Goal: Task Accomplishment & Management: Manage account settings

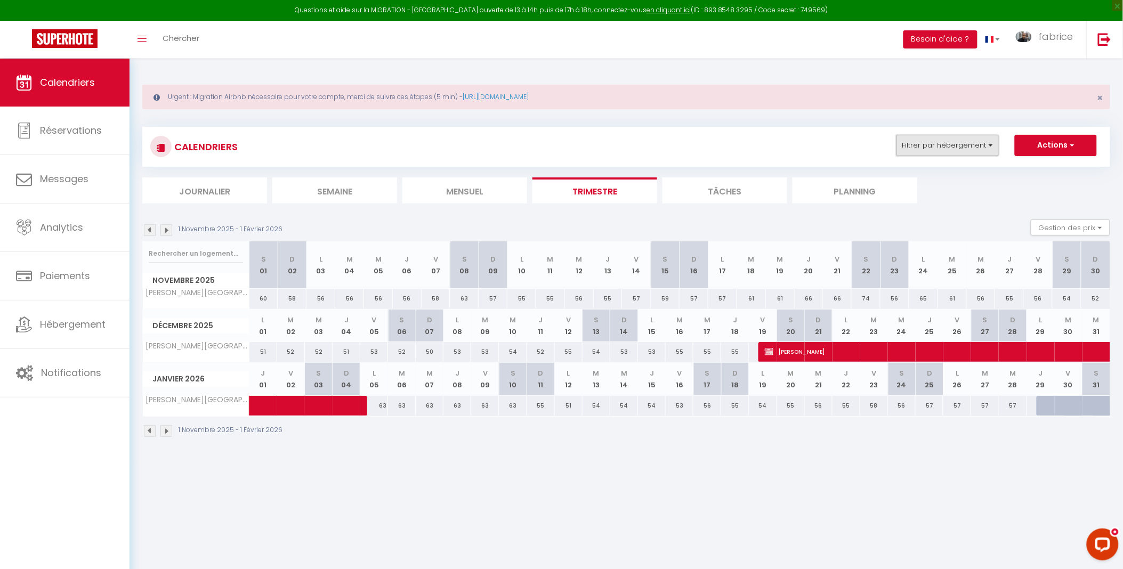
drag, startPoint x: 960, startPoint y: 144, endPoint x: 957, endPoint y: 150, distance: 6.2
click at [960, 144] on button "Filtrer par hébergement" at bounding box center [947, 145] width 102 height 21
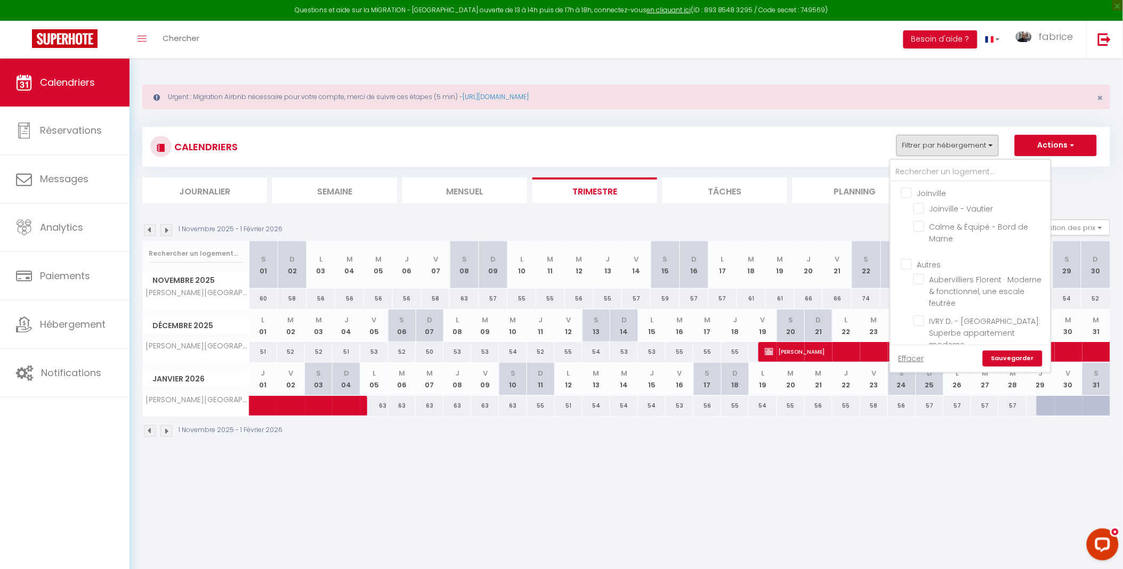
click at [907, 193] on input "Joinville" at bounding box center [981, 192] width 160 height 11
checkbox input "true"
checkbox input "false"
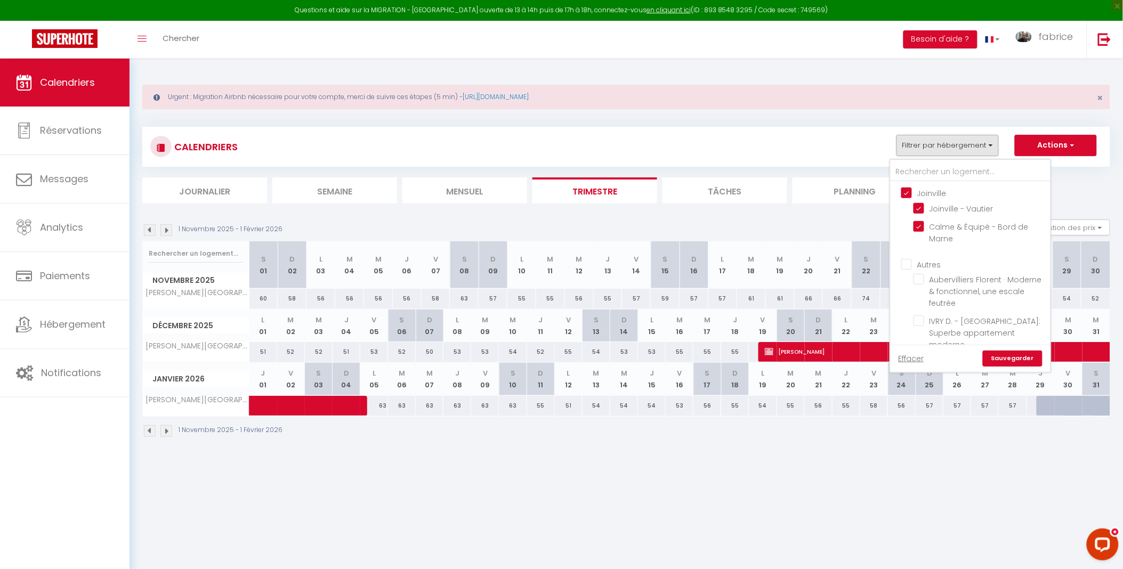
checkbox input "false"
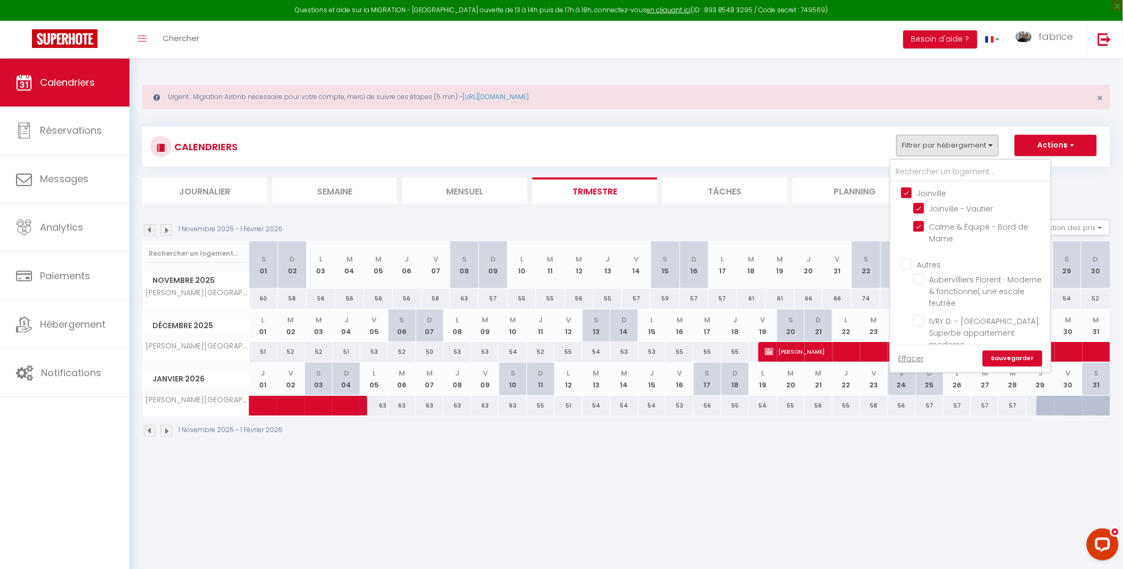
checkbox input "false"
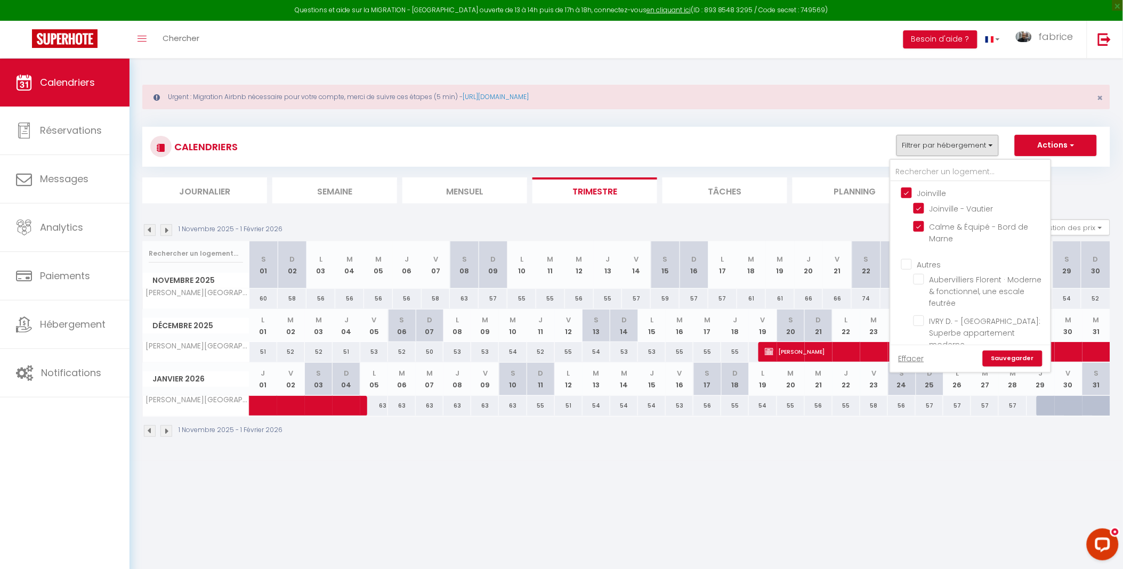
checkbox input "false"
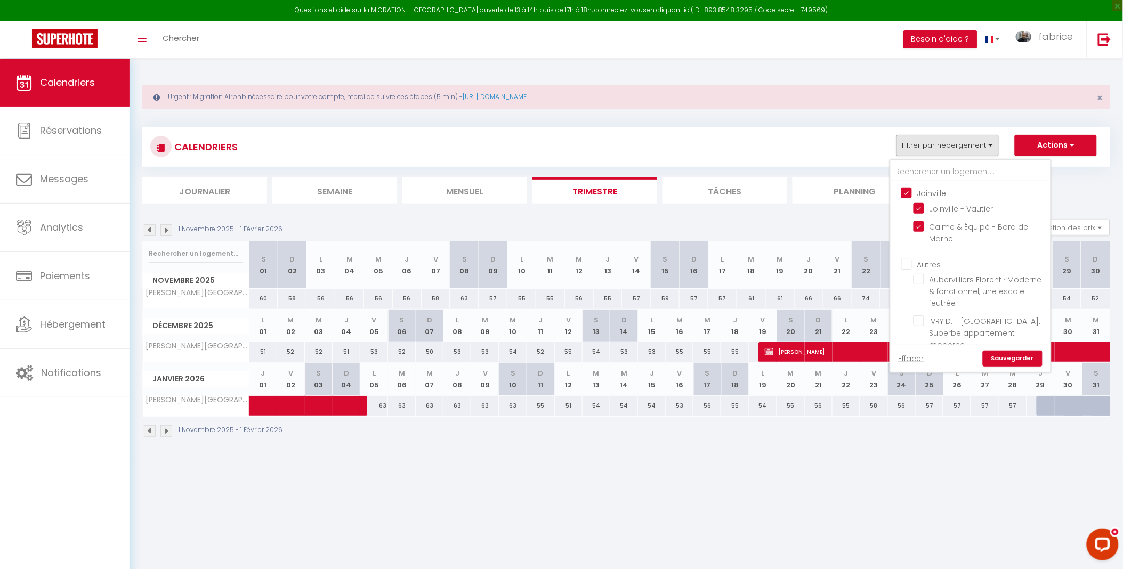
checkbox input "false"
click at [910, 265] on input "Autres" at bounding box center [981, 263] width 160 height 11
checkbox input "true"
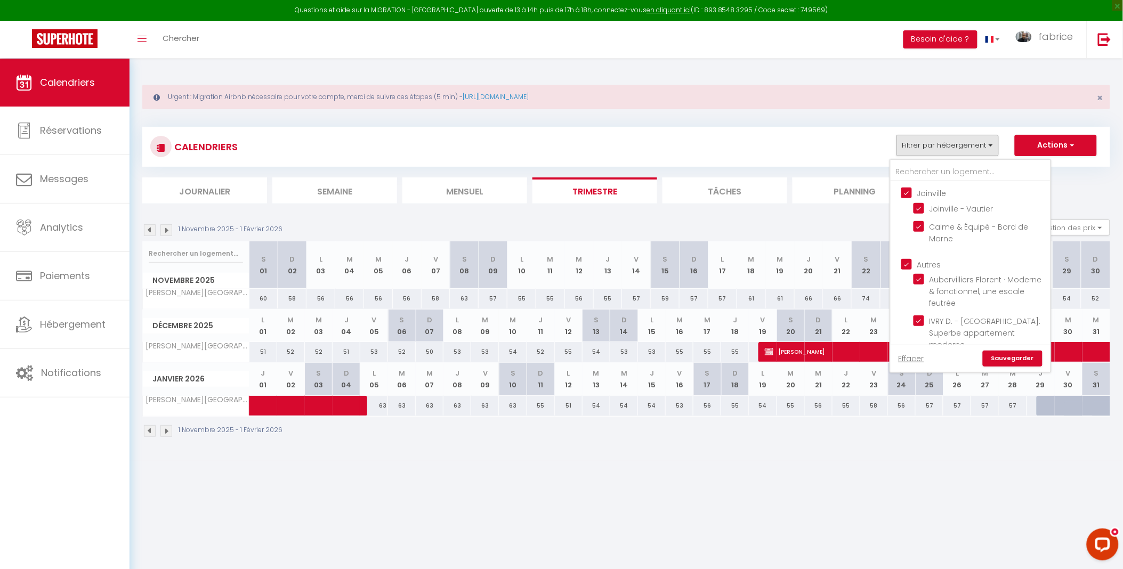
checkbox input "true"
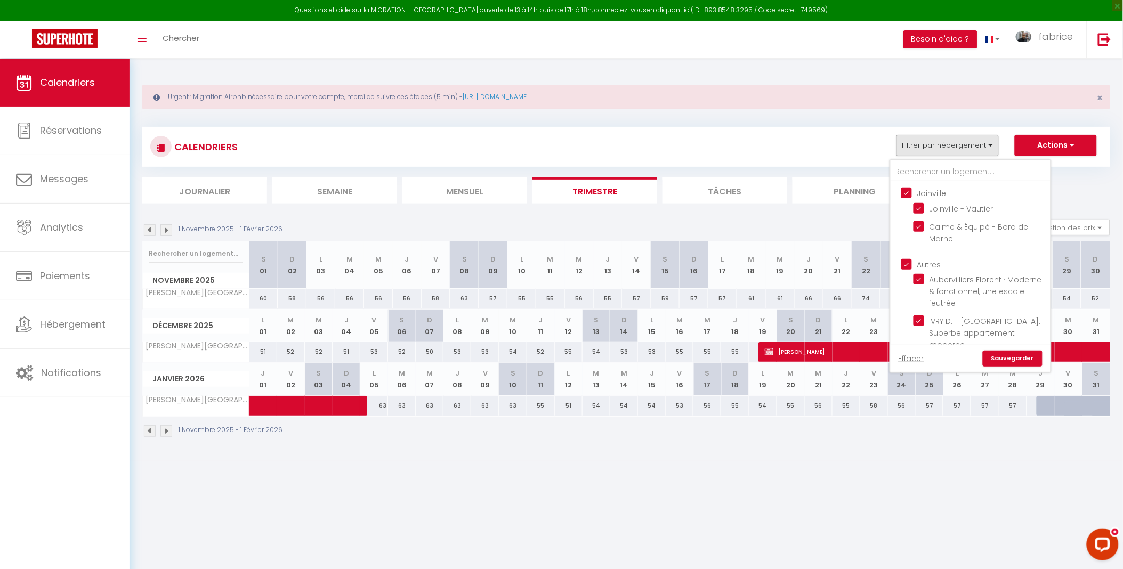
checkbox input "true"
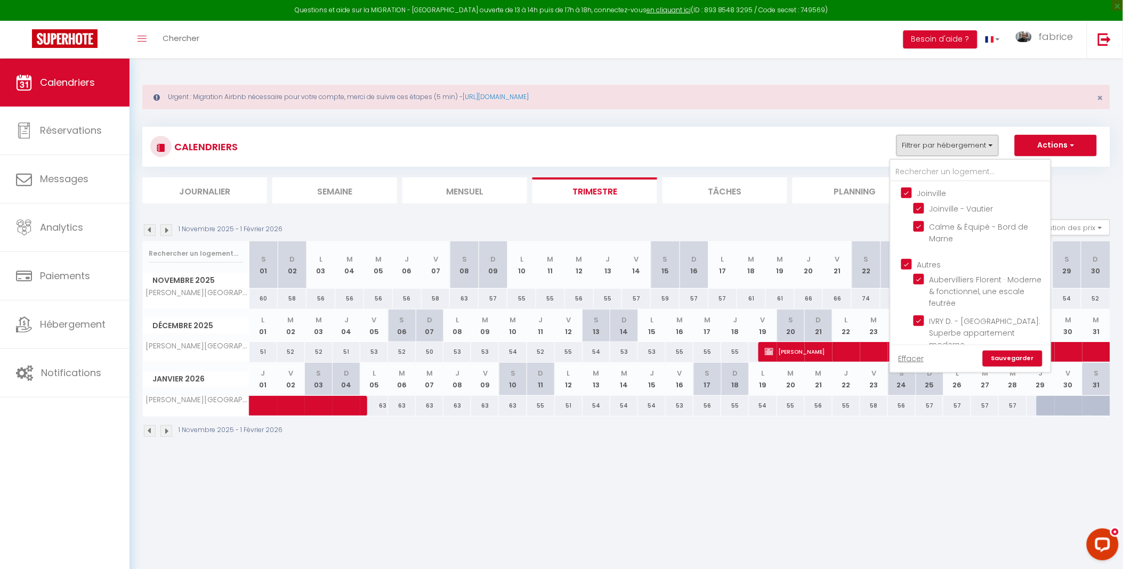
checkbox input "true"
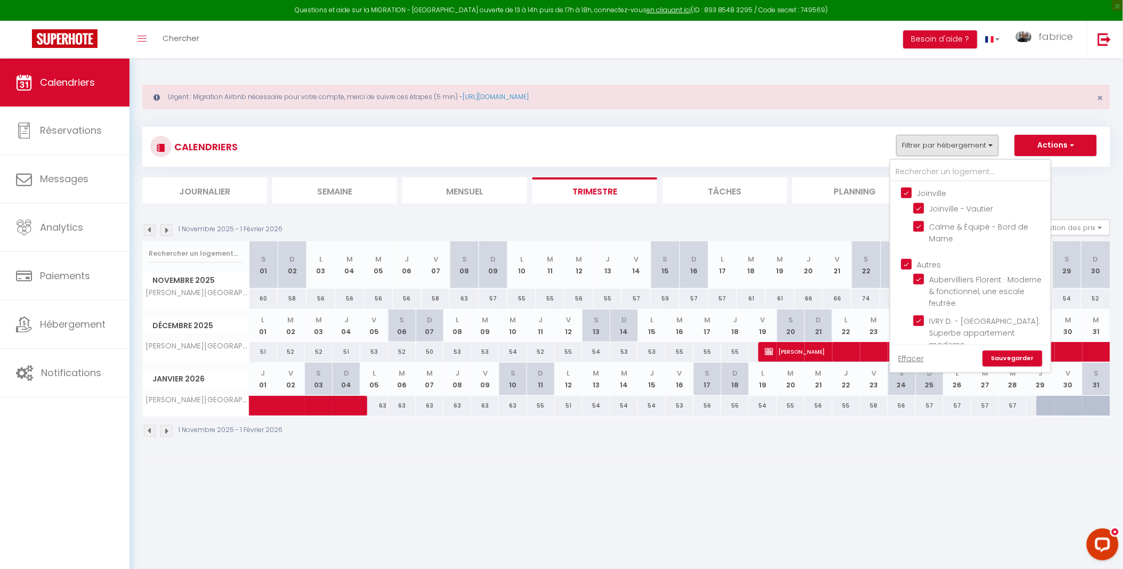
checkbox input "true"
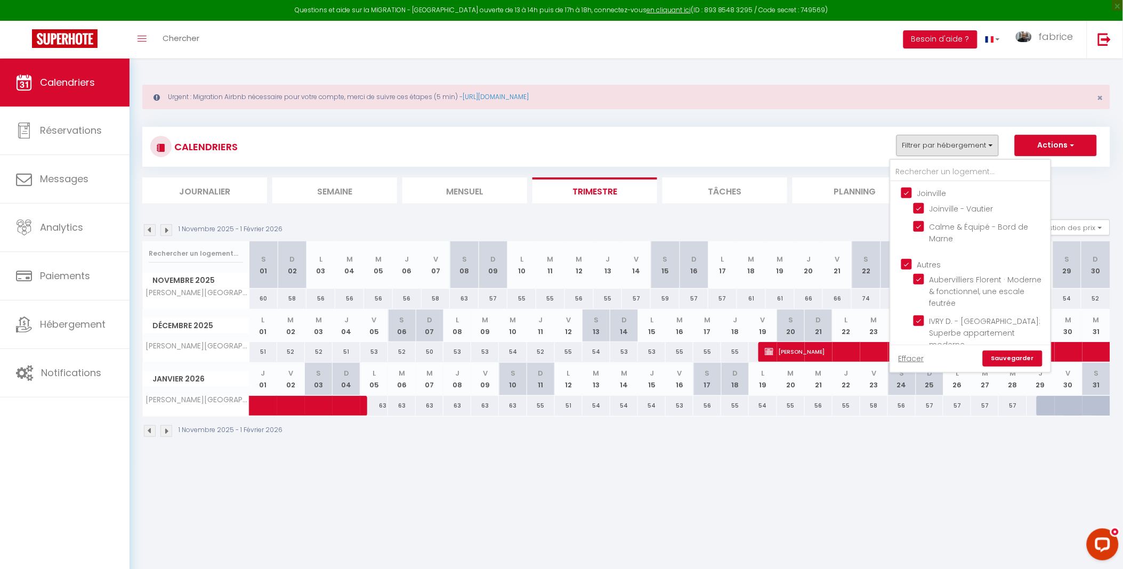
click at [1022, 358] on link "Sauvegarder" at bounding box center [1013, 359] width 60 height 16
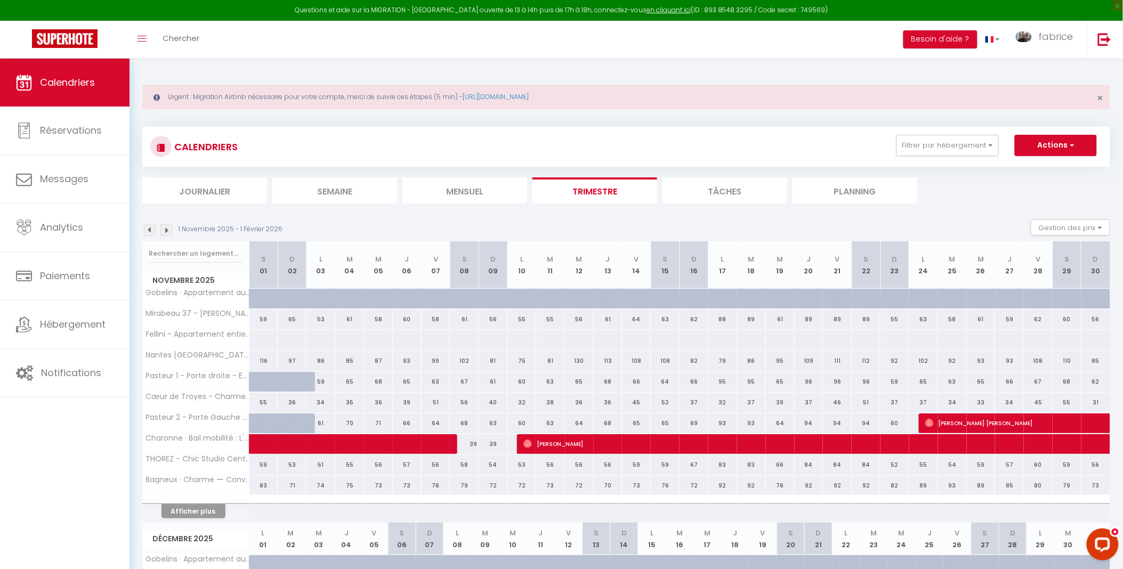
click at [849, 190] on li "Planning" at bounding box center [854, 190] width 125 height 26
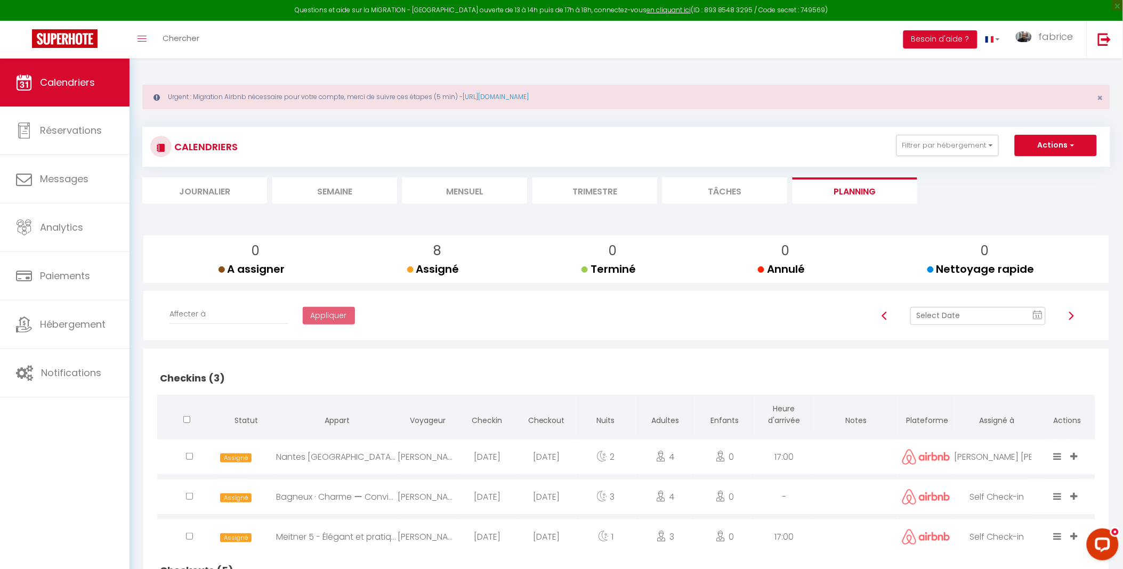
click at [1000, 322] on input "text" at bounding box center [977, 316] width 135 height 18
click at [960, 247] on td "12" at bounding box center [961, 242] width 17 height 17
click at [993, 317] on input "text" at bounding box center [977, 316] width 135 height 18
click at [963, 245] on td "12" at bounding box center [961, 242] width 17 height 17
click at [481, 196] on li "Mensuel" at bounding box center [464, 190] width 125 height 26
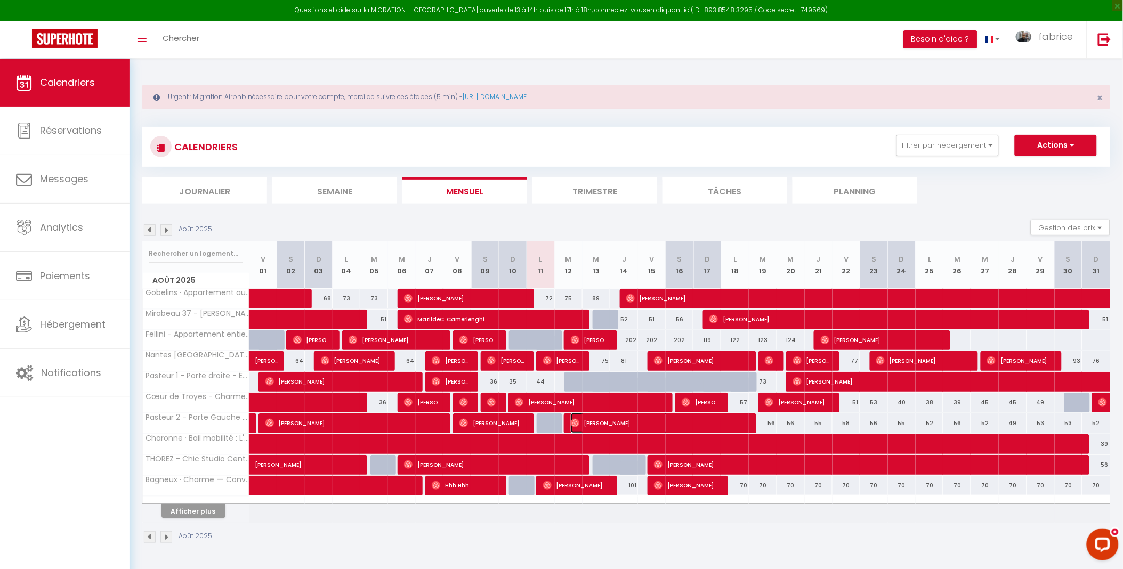
click at [636, 419] on span "[PERSON_NAME]" at bounding box center [658, 423] width 175 height 20
select select "OK"
select select "1"
select select "0"
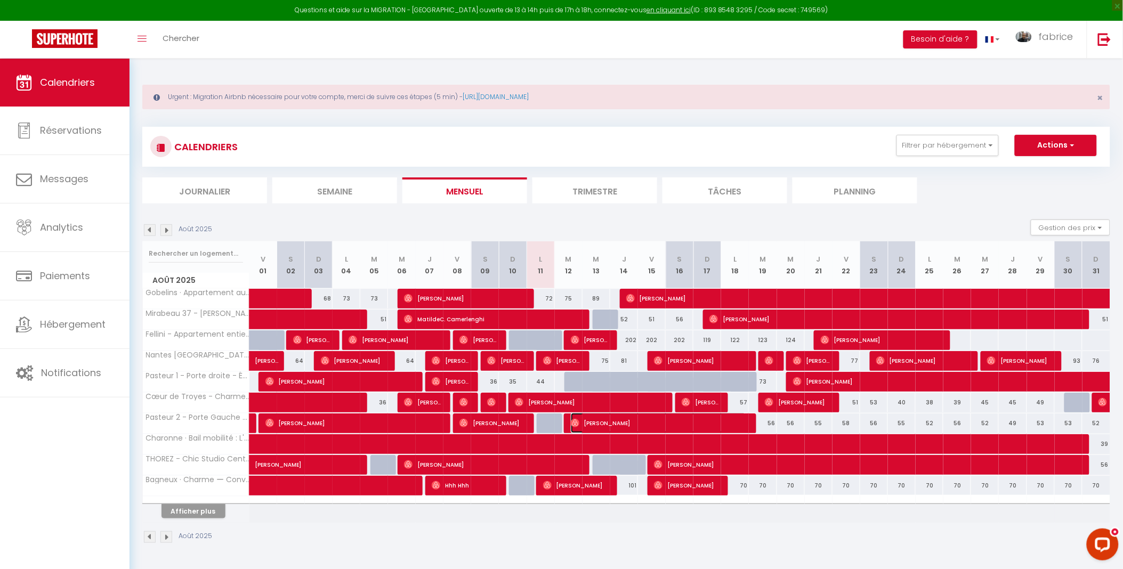
select select "1"
select select
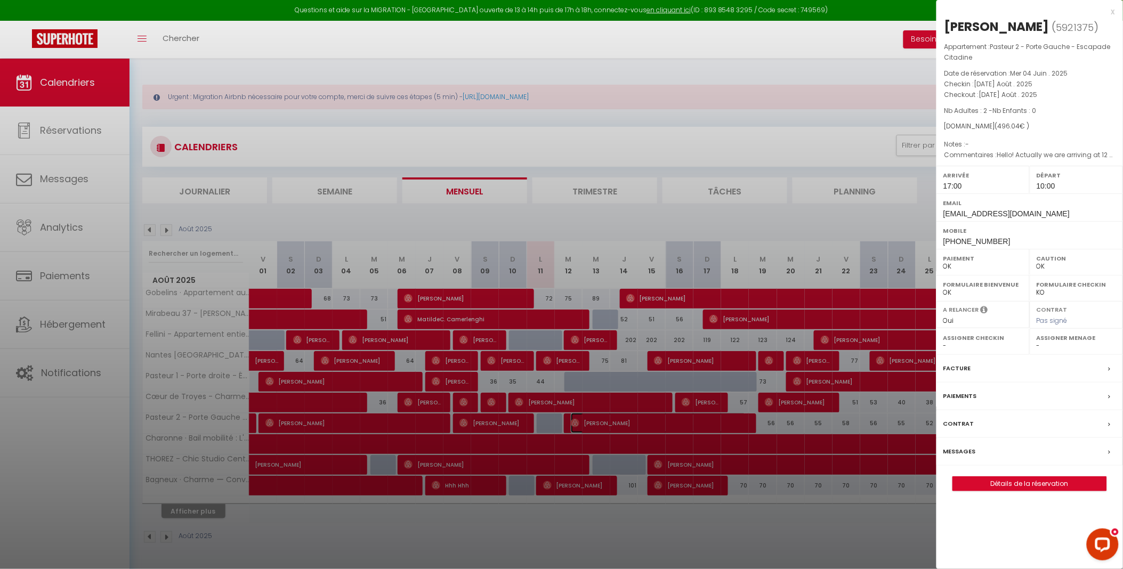
select select "10626"
select select "4258"
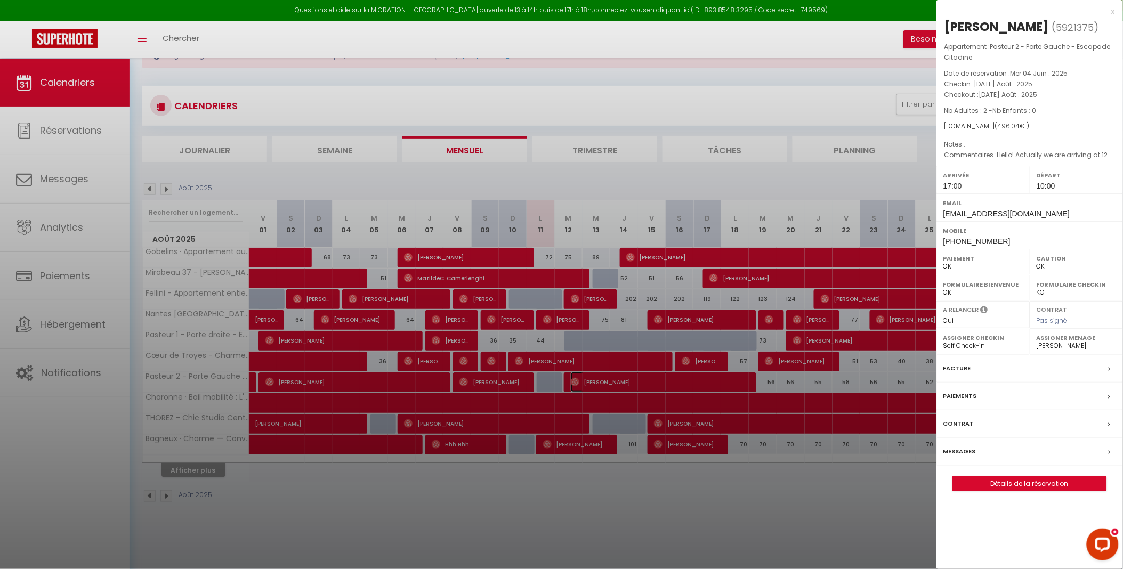
scroll to position [59, 0]
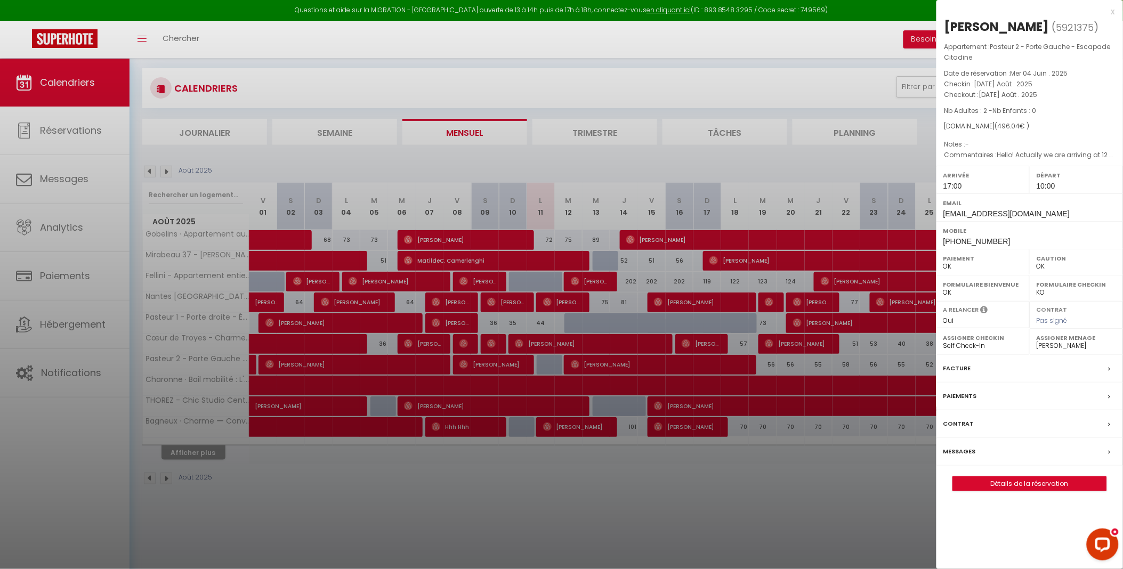
click at [1114, 12] on div "x" at bounding box center [1025, 11] width 179 height 13
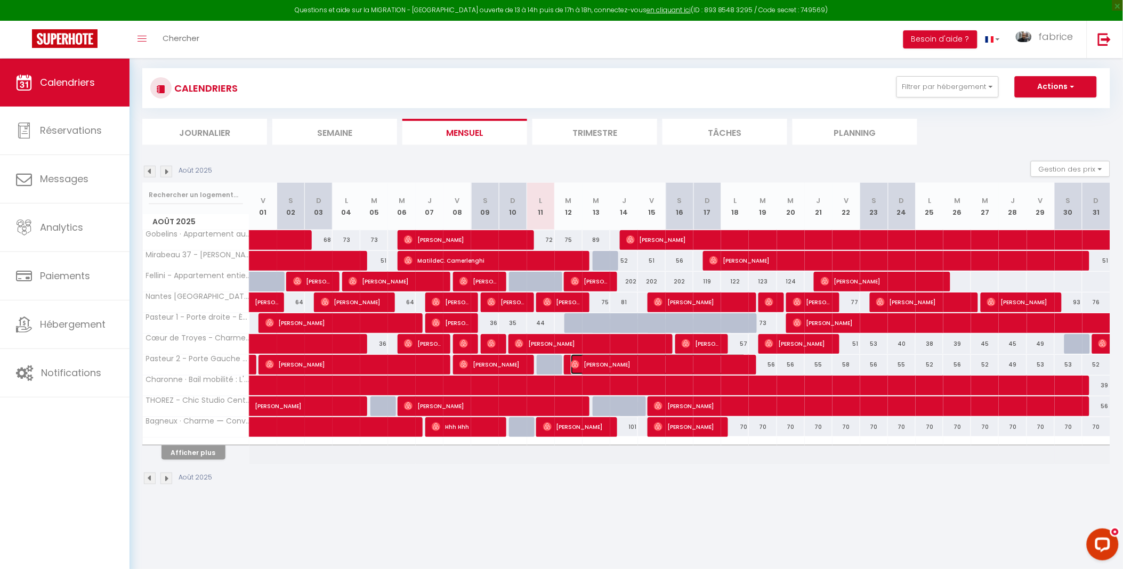
click at [603, 364] on span "[PERSON_NAME]" at bounding box center [658, 364] width 175 height 20
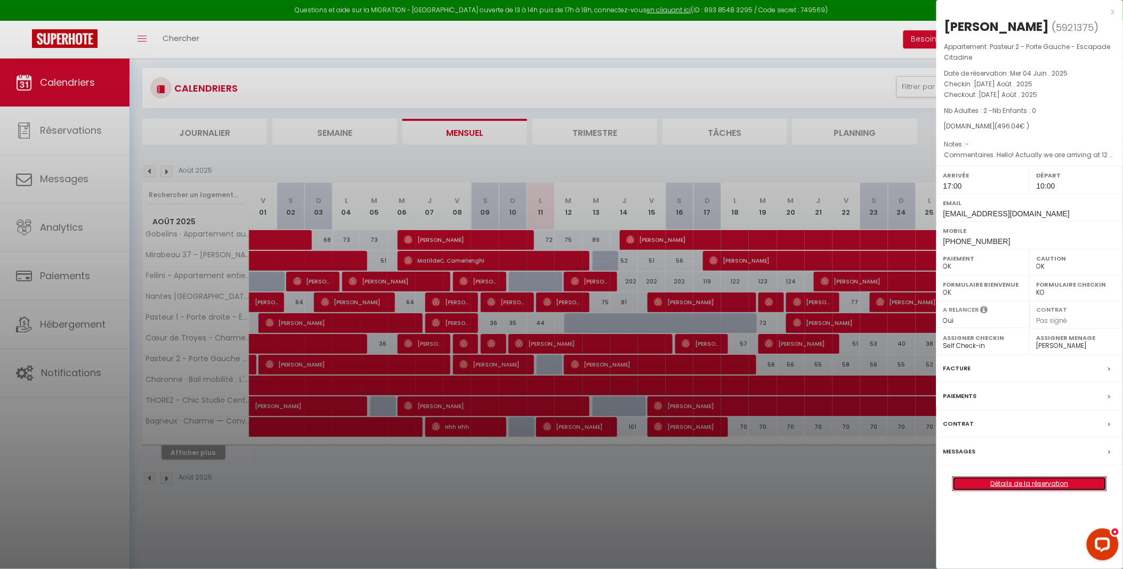
click at [988, 491] on link "Détails de la réservation" at bounding box center [1029, 484] width 153 height 14
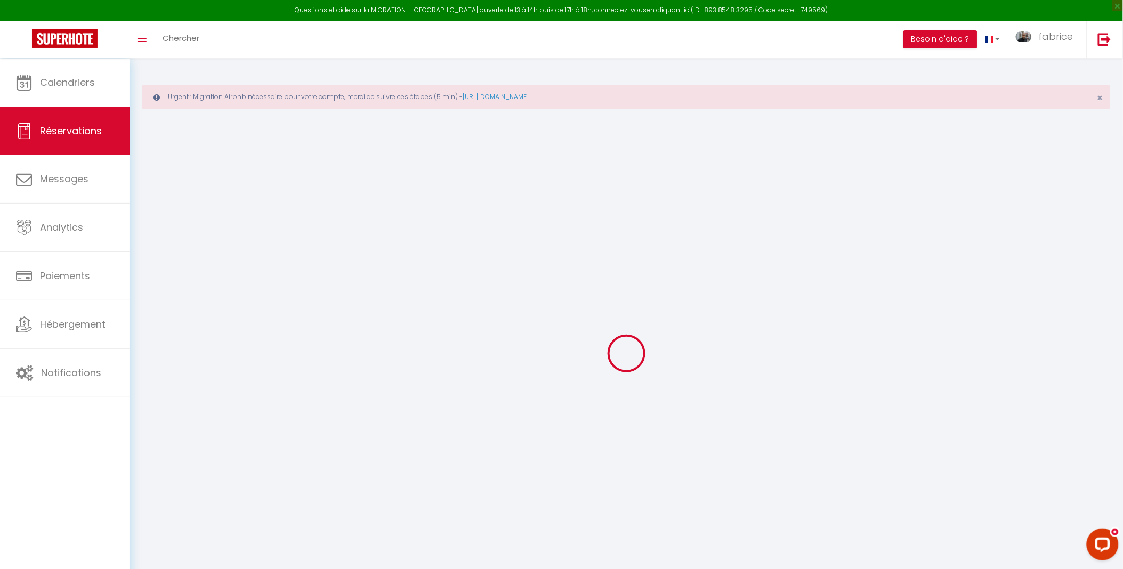
type input "Daria"
type input "Plaksina"
type input "[EMAIL_ADDRESS][DOMAIN_NAME]"
type input "[PHONE_NUMBER]"
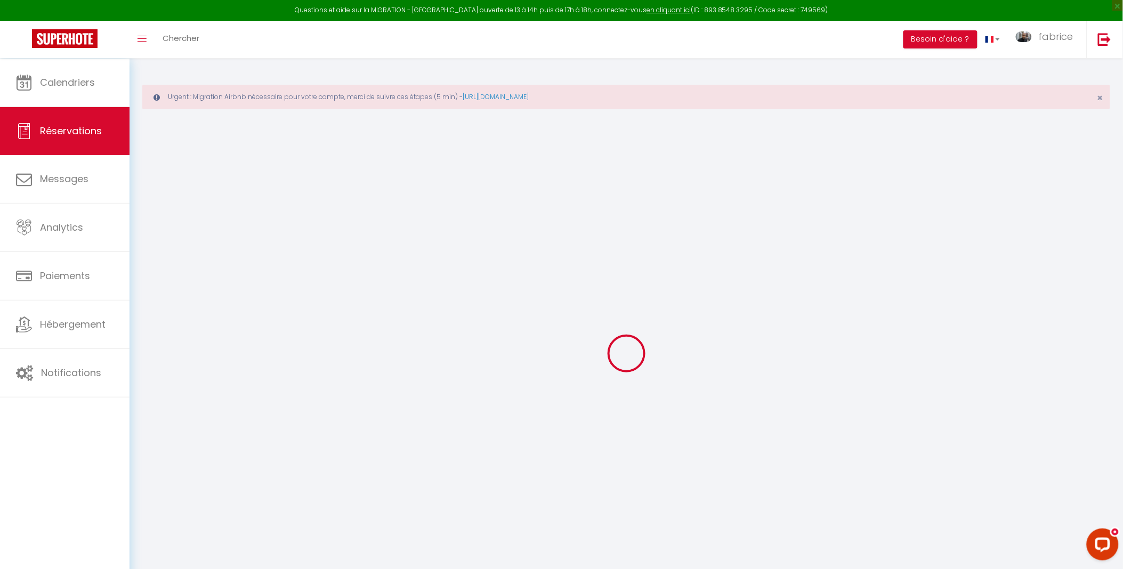
type input "[PHONE_NUMBER]"
select select "UA"
type input "15.67"
select select "28231"
select select "1"
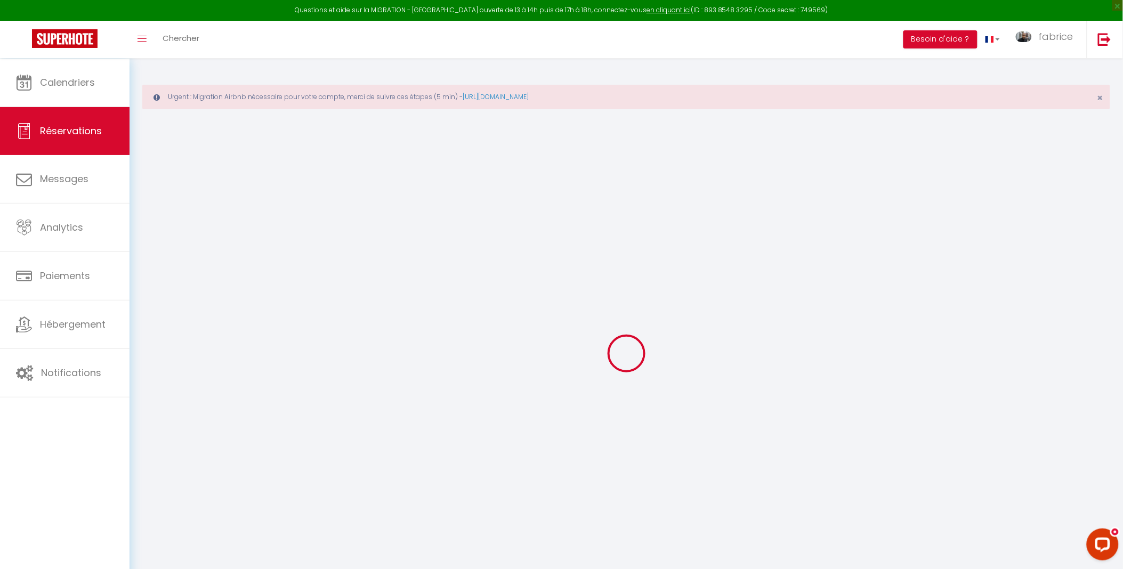
select select
type input "2"
select select "12"
select select
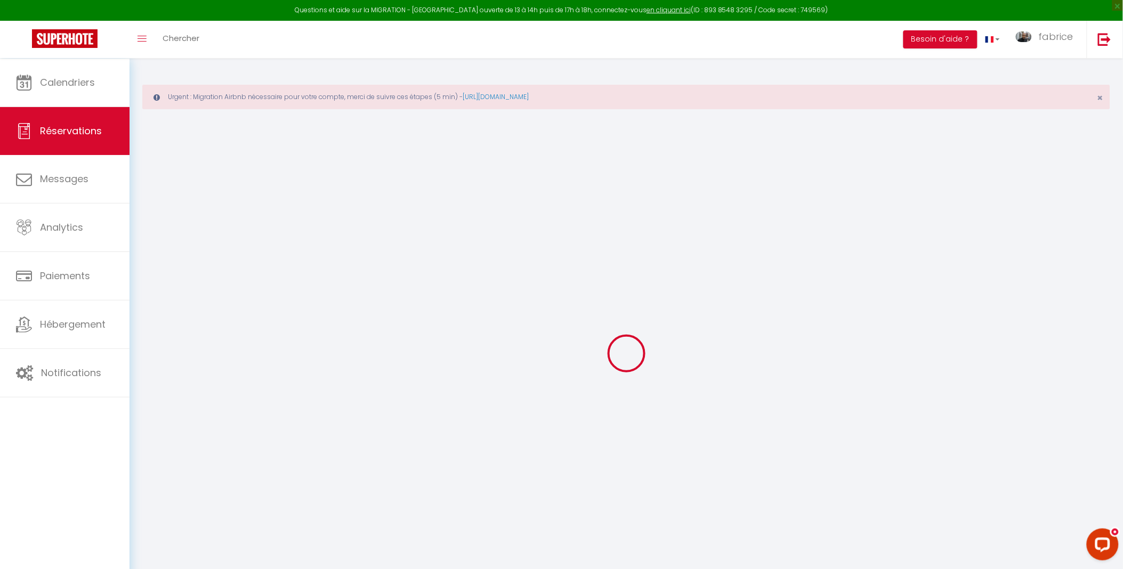
type input "375.09"
checkbox input "false"
type input "0"
select select "1"
type input "0"
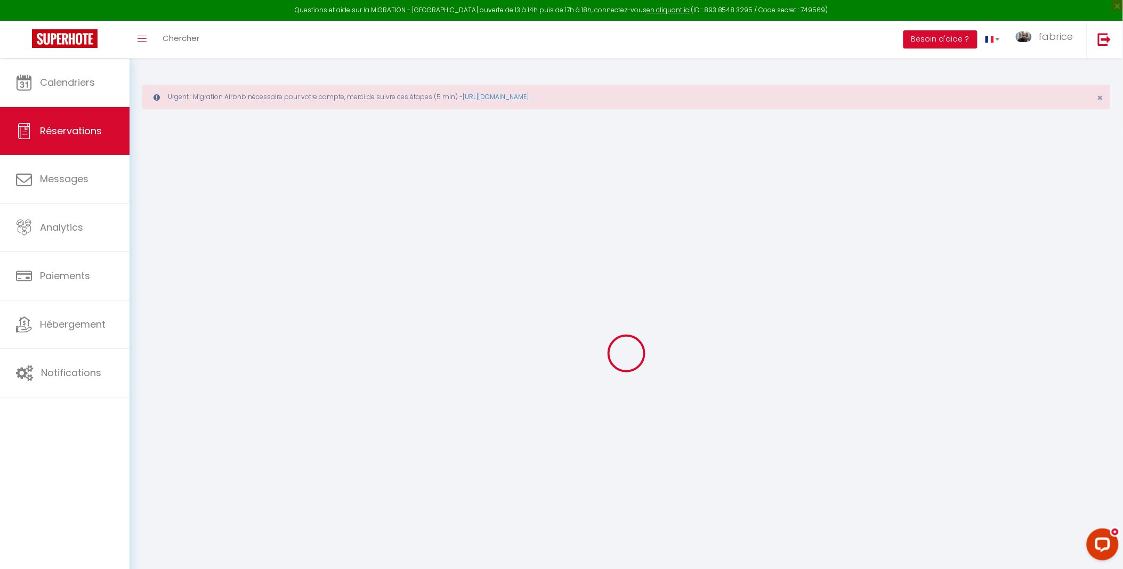
type input "0"
select select
select select "15"
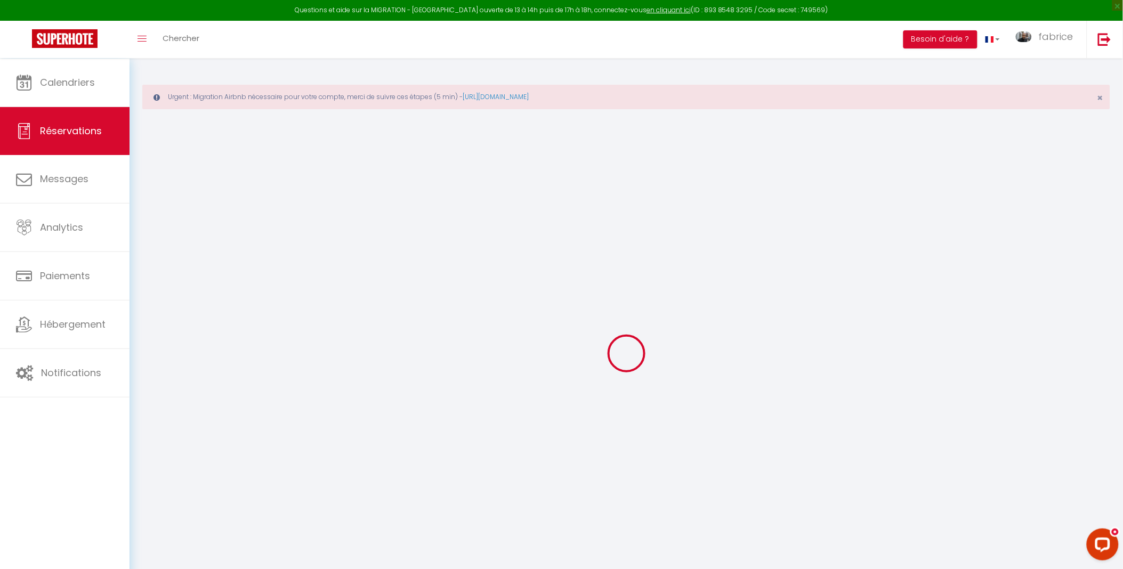
checkbox input "false"
select select
checkbox input "false"
select select
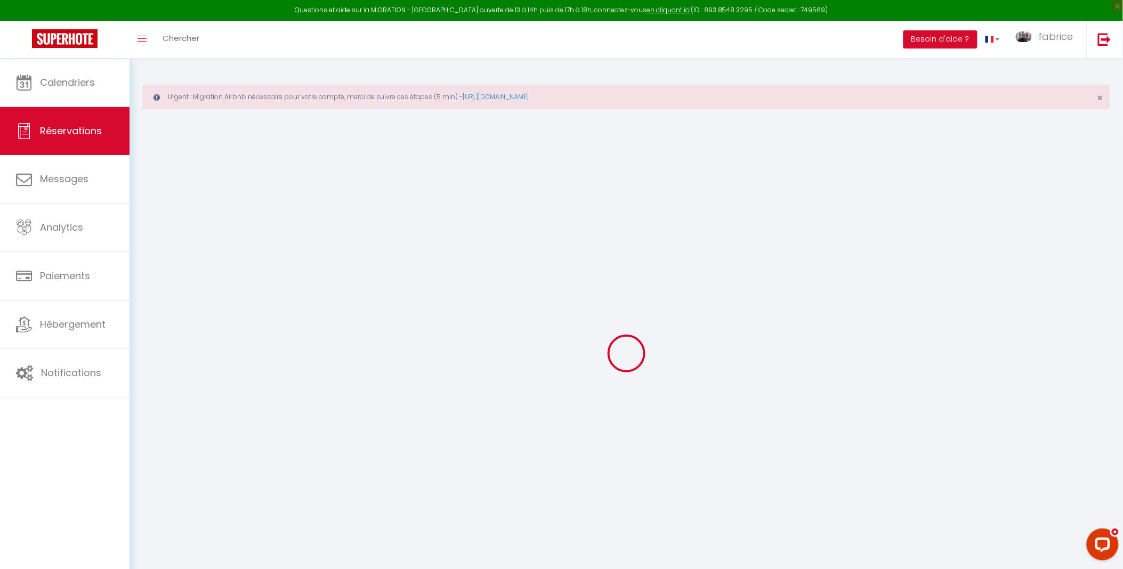
select select
checkbox input "false"
select select
checkbox input "false"
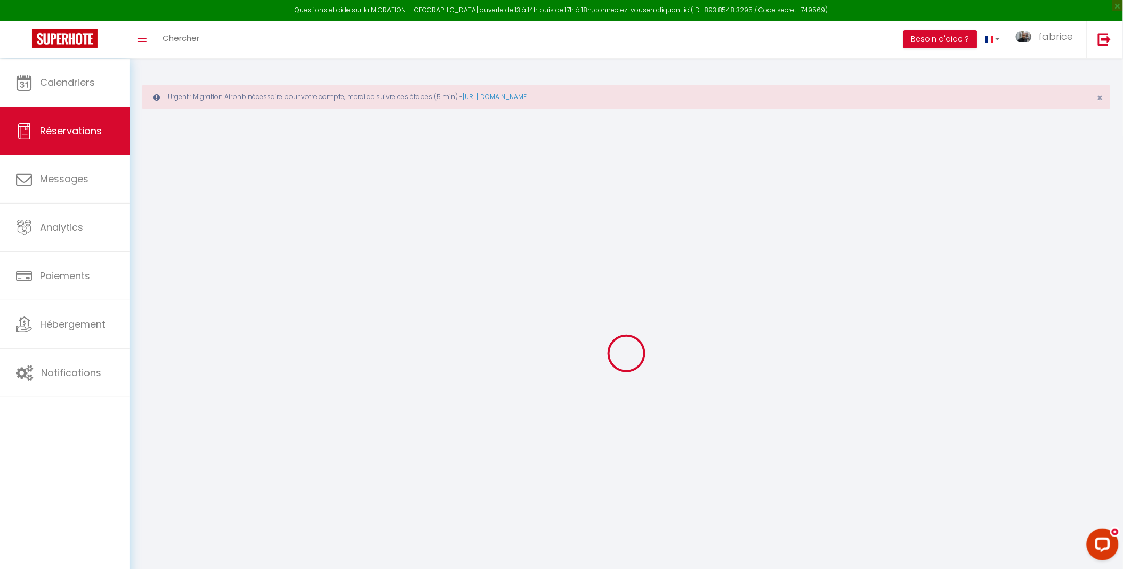
type textarea "Hello! Actually we are arriving at 12 pm. Will it be not possible to check in a…"
type input "60"
type input "60.95"
select select
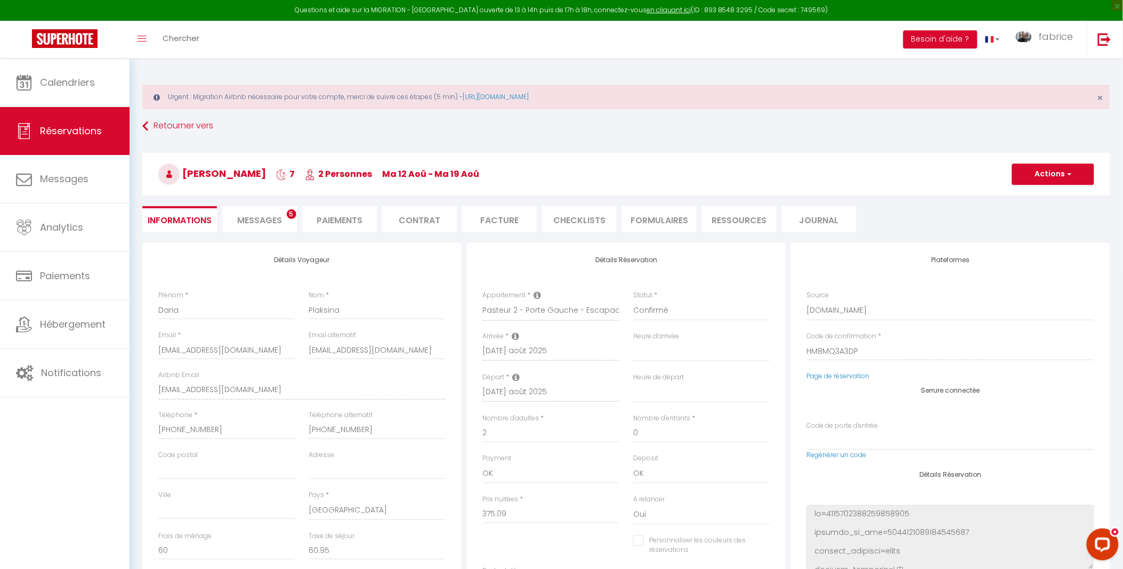
checkbox input "false"
select select "17:00"
select select "10:00"
click at [663, 353] on select "00:00 00:30 01:00 01:30 02:00 02:30 03:00 03:30 04:00 04:30 05:00 05:30 06:00 0…" at bounding box center [701, 352] width 136 height 20
select select "13:00"
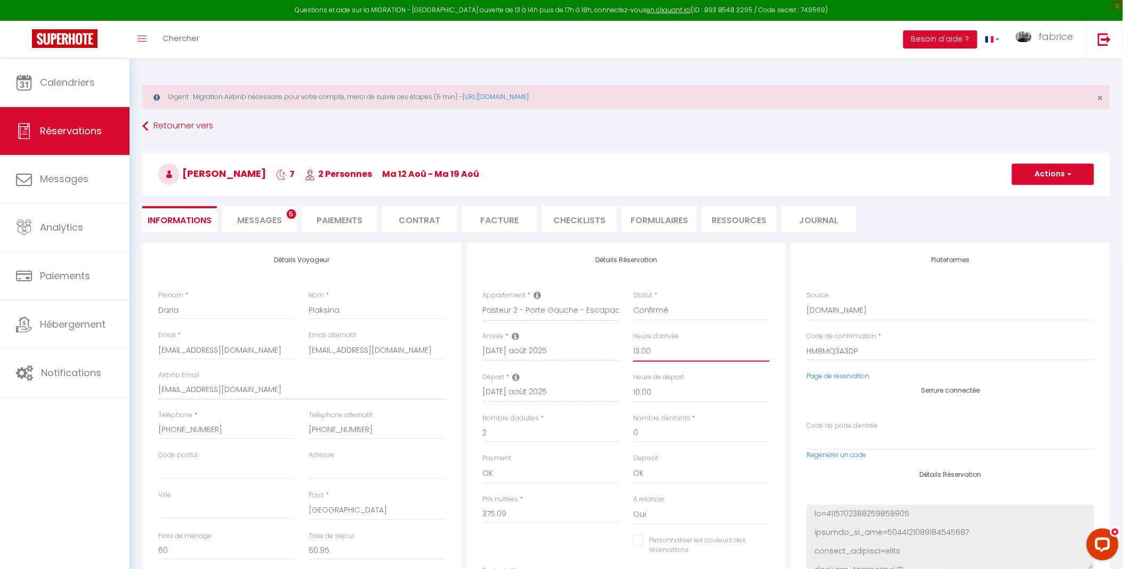
click at [633, 344] on select "00:00 00:30 01:00 01:30 02:00 02:30 03:00 03:30 04:00 04:30 05:00 05:30 06:00 0…" at bounding box center [701, 352] width 136 height 20
checkbox input "false"
click at [1051, 172] on button "Actions" at bounding box center [1053, 174] width 82 height 21
click at [1040, 192] on link "Enregistrer" at bounding box center [1042, 198] width 84 height 14
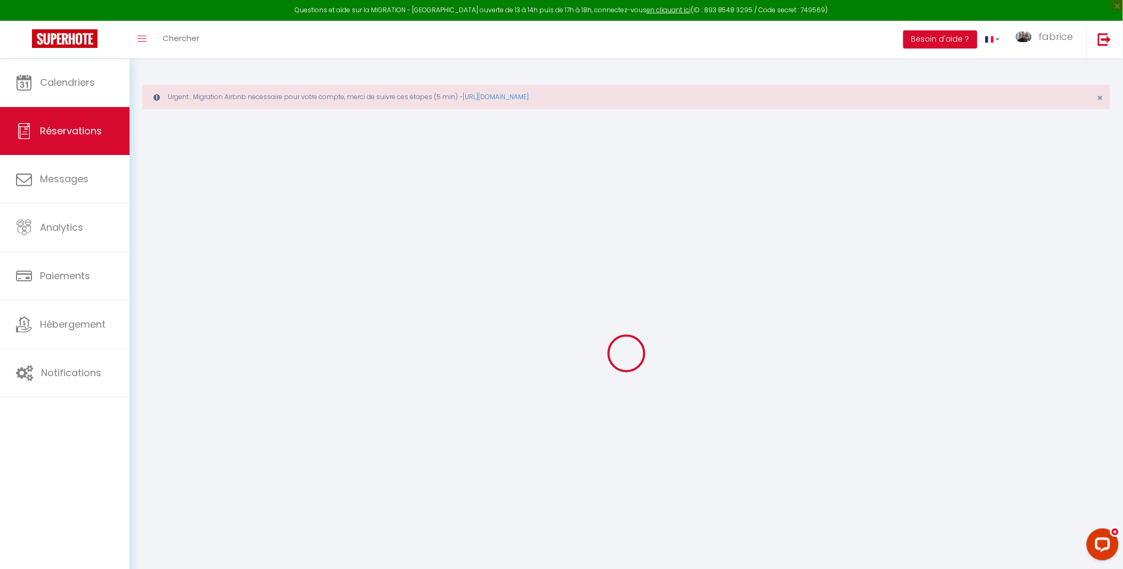
select select "not_cancelled"
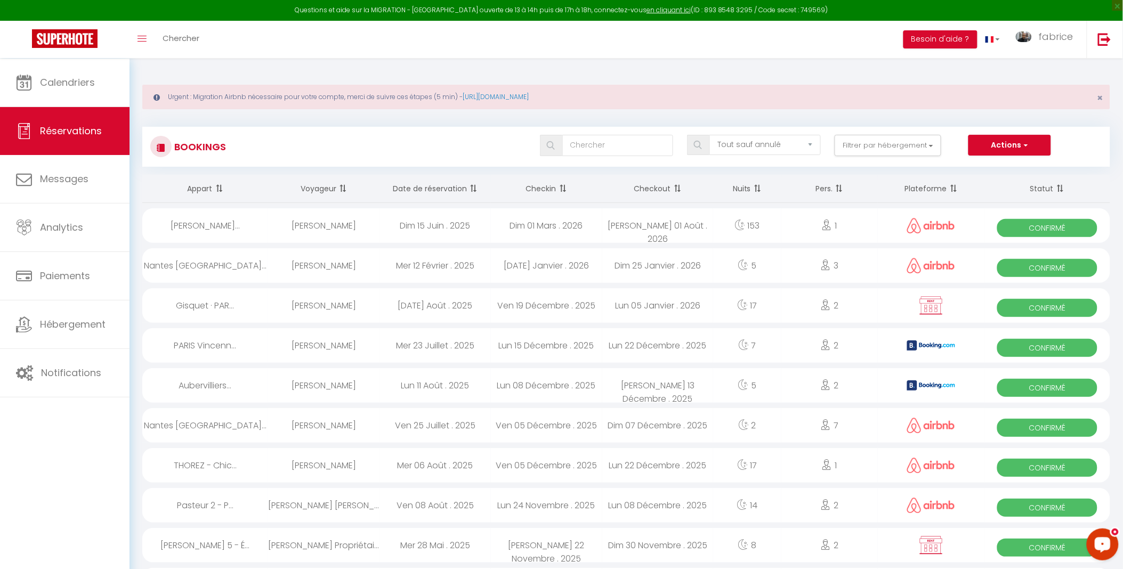
click at [1101, 543] on icon "Open LiveChat chat widget" at bounding box center [1102, 543] width 10 height 7
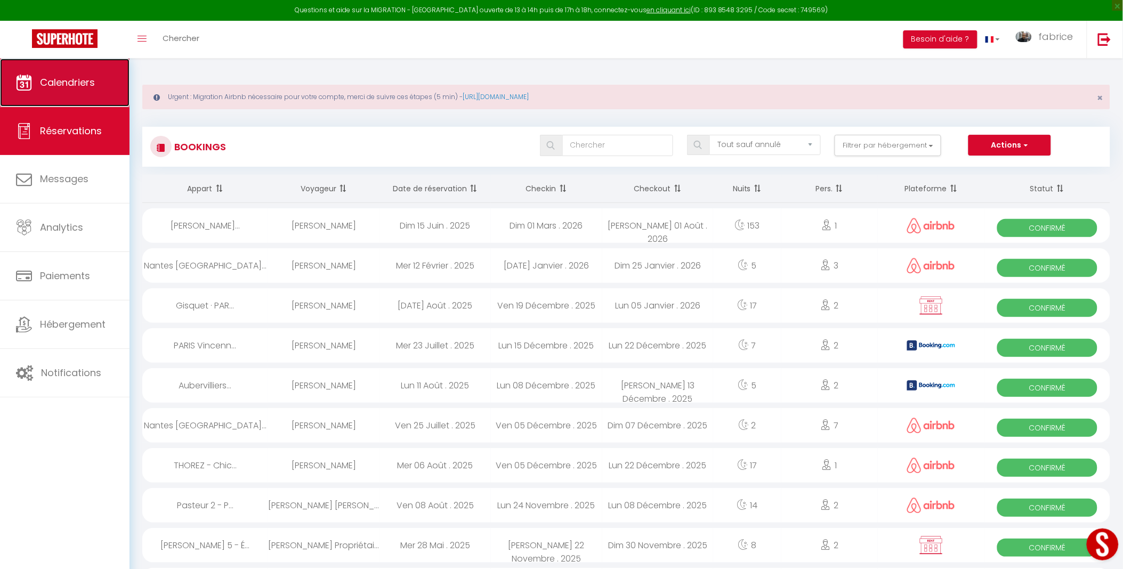
click at [92, 72] on link "Calendriers" at bounding box center [65, 83] width 130 height 48
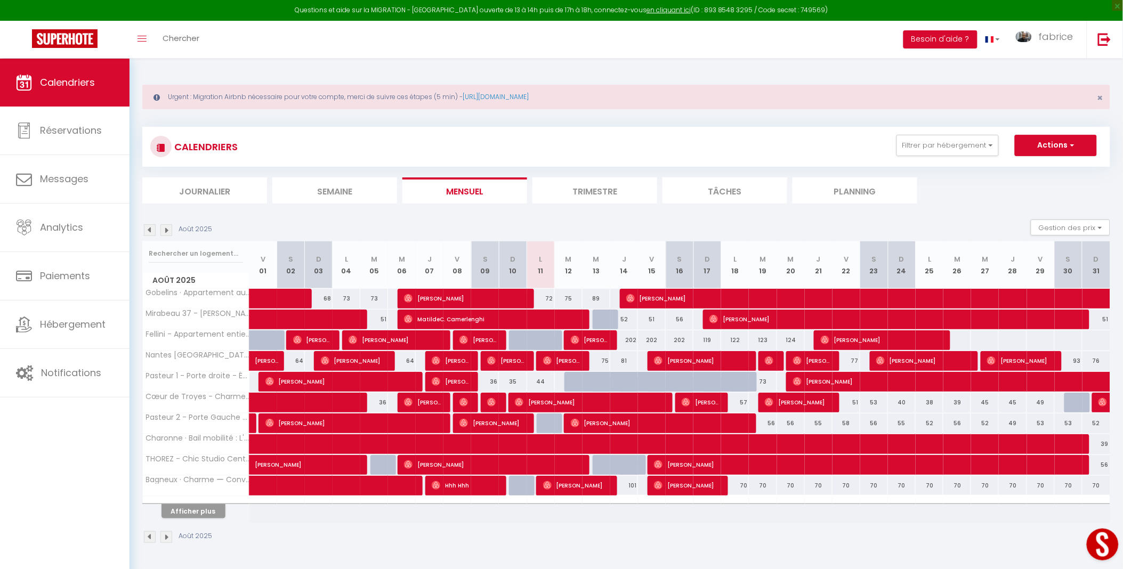
click at [880, 189] on li "Planning" at bounding box center [854, 190] width 125 height 26
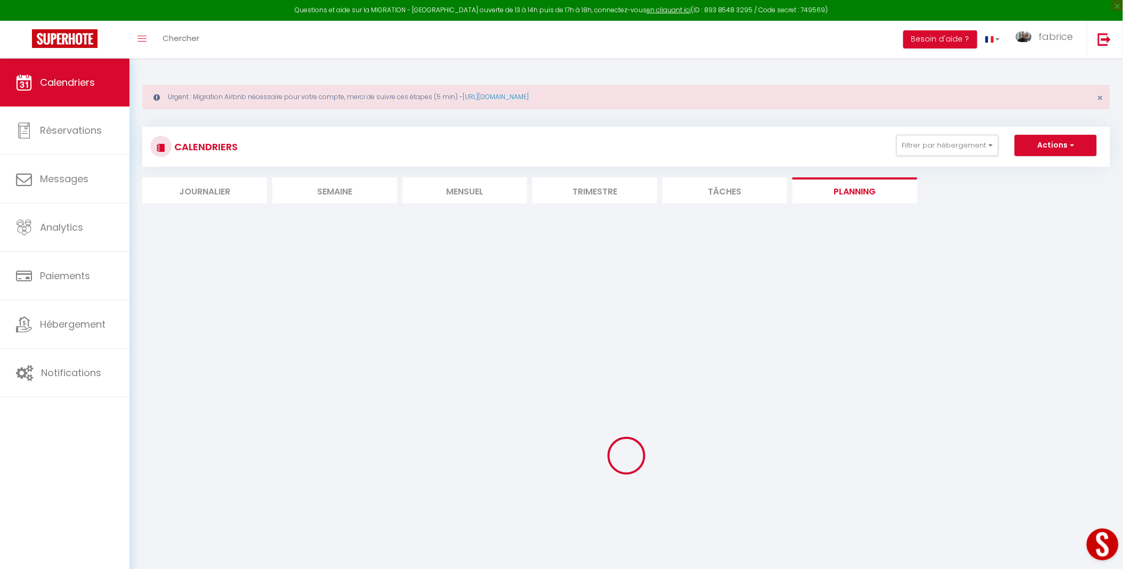
select select
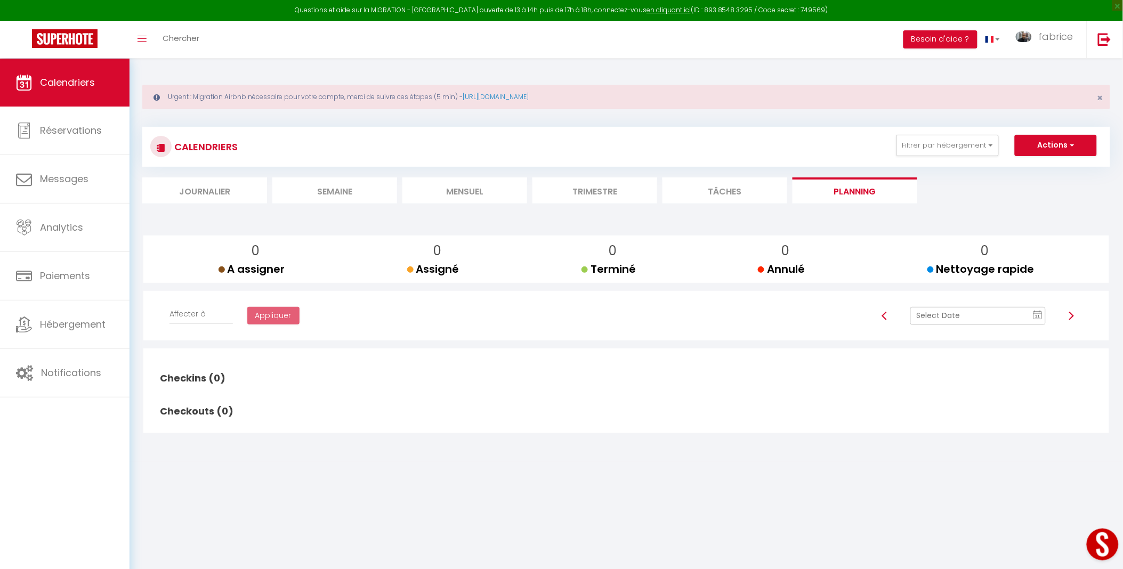
select select
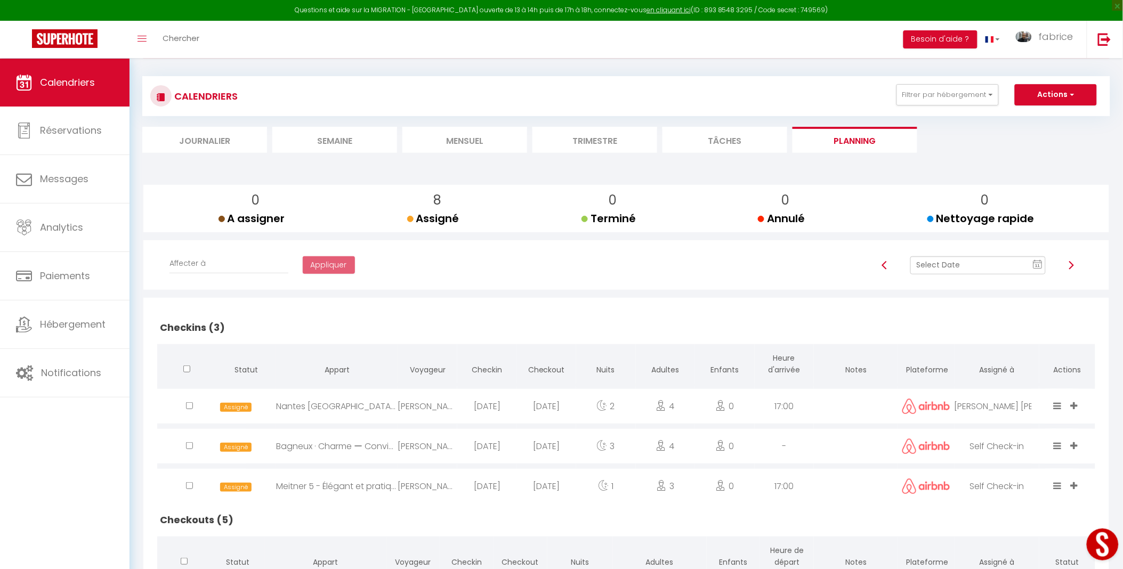
scroll to position [118, 0]
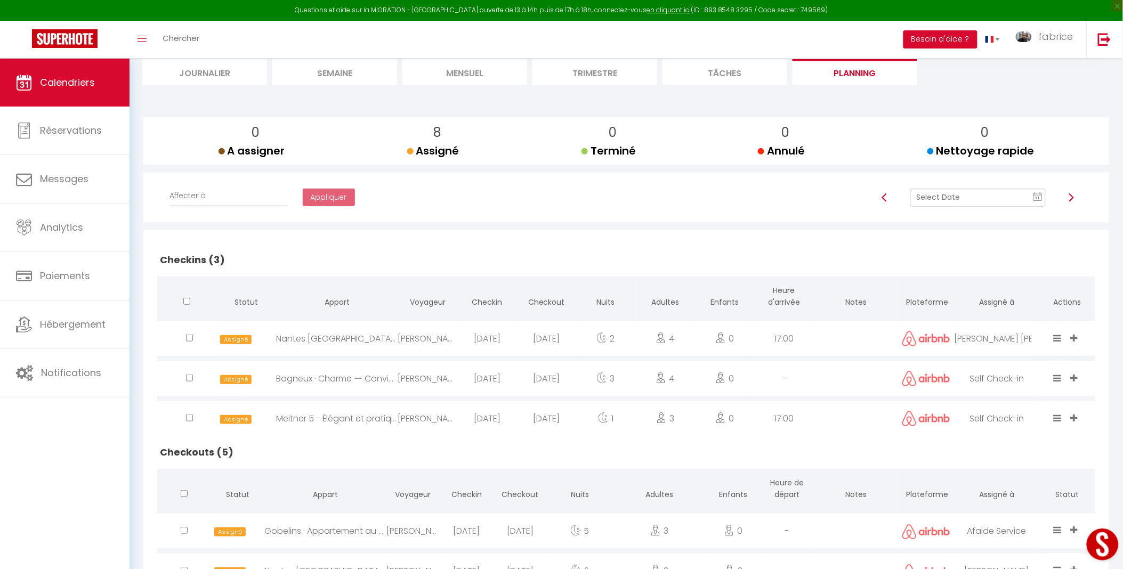
click at [332, 377] on div "Bagneux · Charme ー Convivialité ー Douceur" at bounding box center [337, 378] width 122 height 35
select select "0"
select select "1"
select select
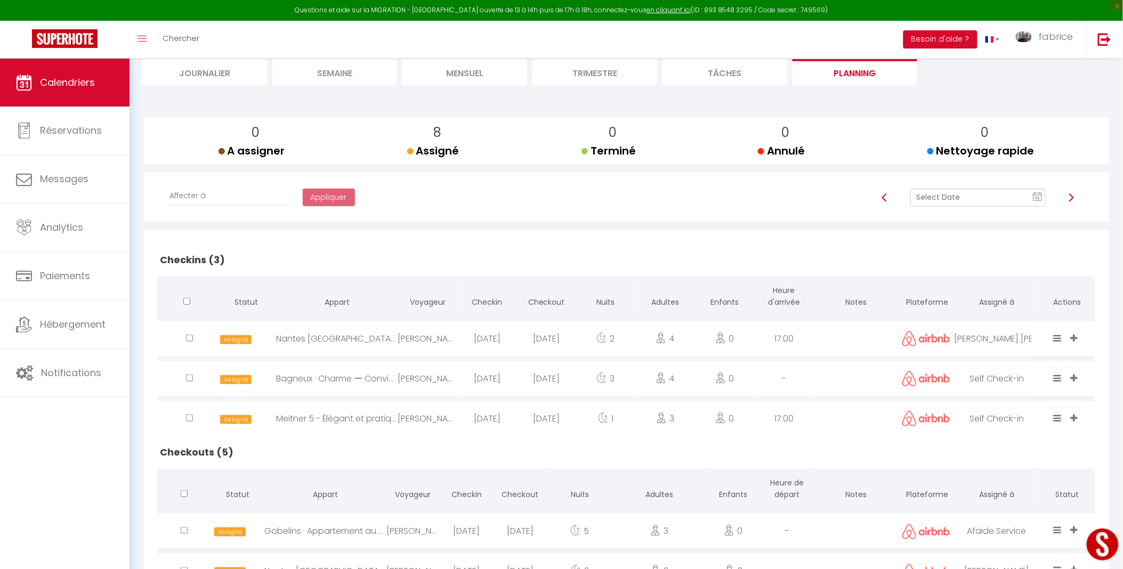
select select
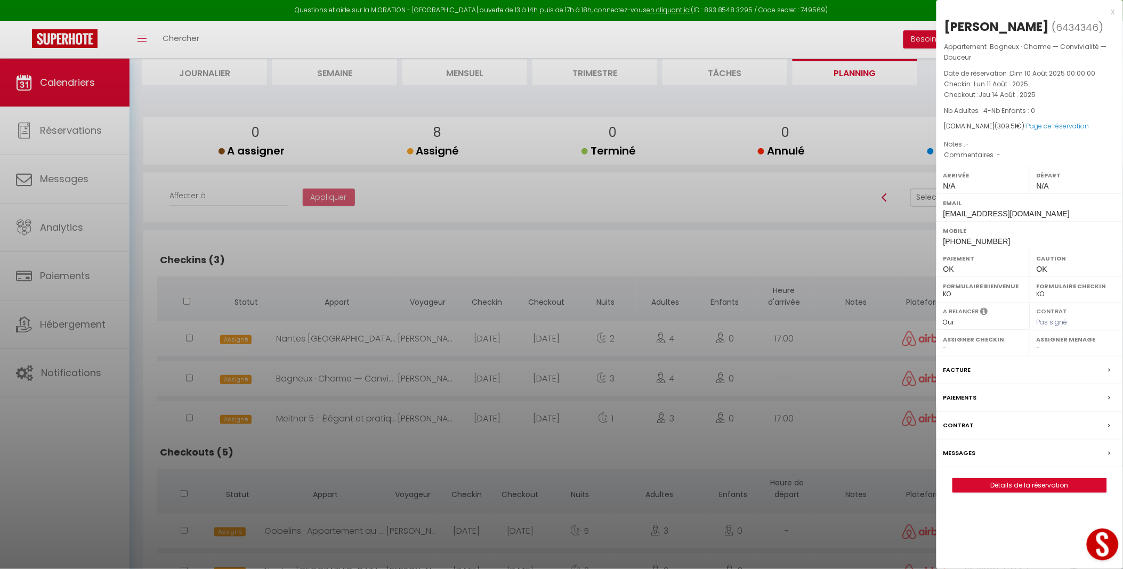
select select "10626"
select select "27465"
click at [1016, 492] on link "Détails de la réservation" at bounding box center [1029, 486] width 153 height 14
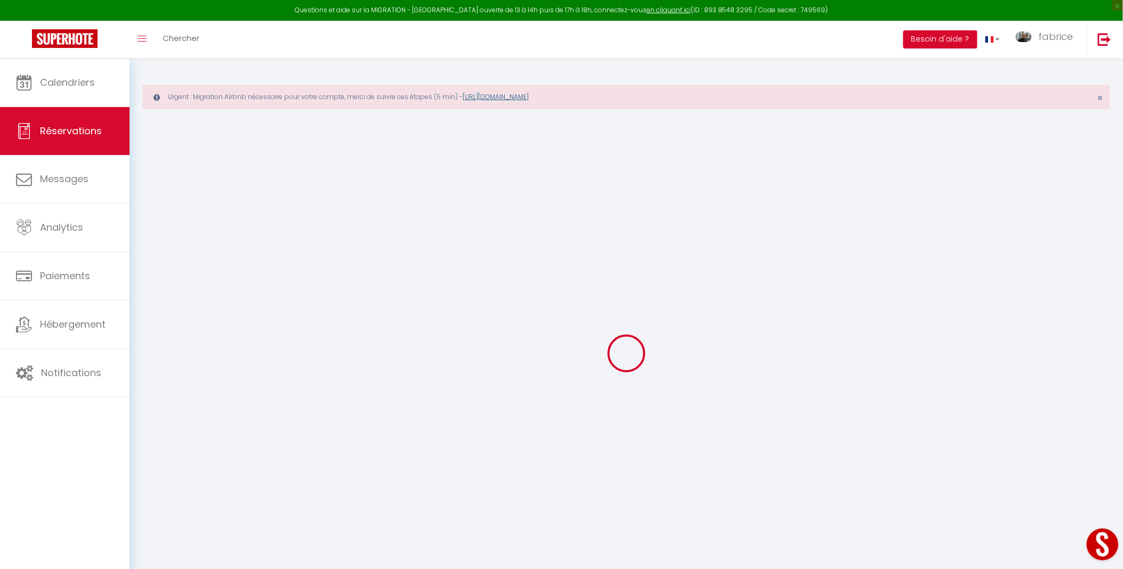
type input "[PERSON_NAME]"
type input "Lefetz"
type input "[EMAIL_ADDRESS][DOMAIN_NAME]"
type input "[PHONE_NUMBER]"
select select
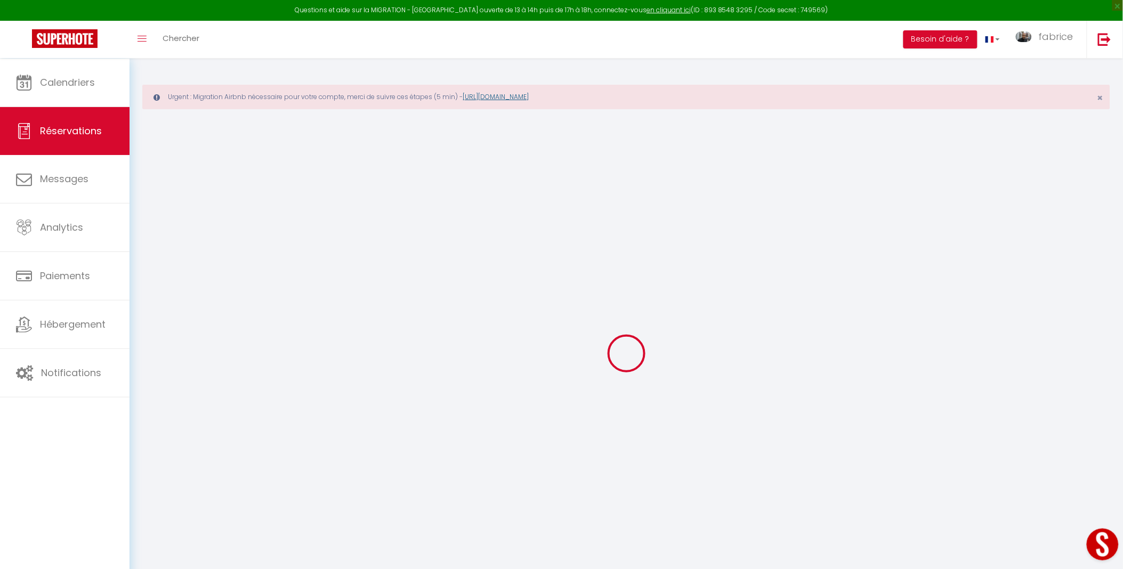
type input "10.19"
select select "35141"
select select "1"
select select
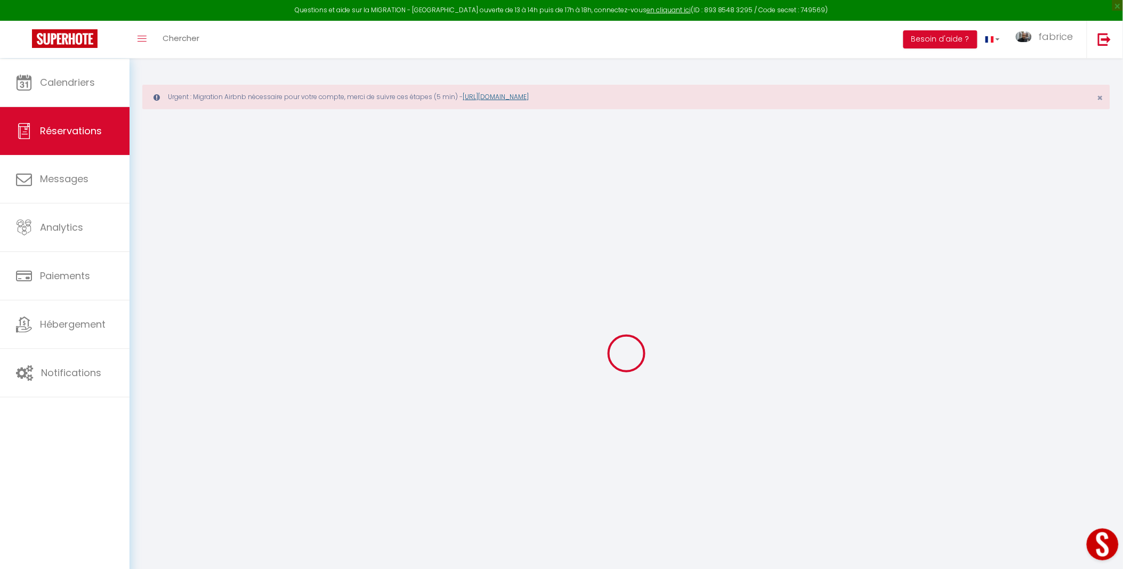
type input "4"
select select "12"
select select
type input "233"
checkbox input "false"
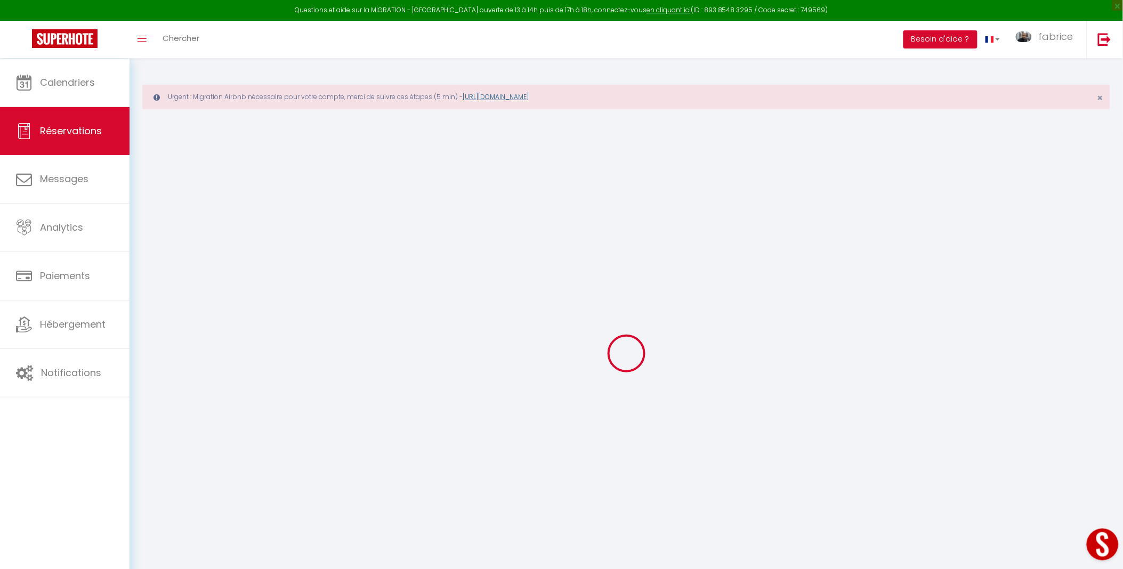
type input "0"
select select "1"
type input "0"
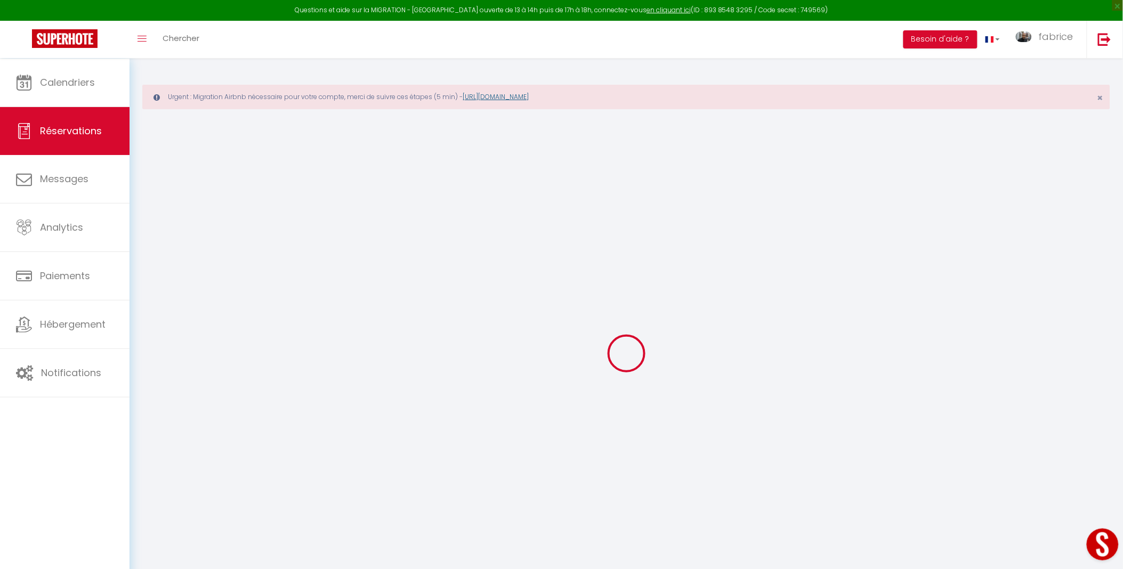
select select
select select "15"
checkbox input "false"
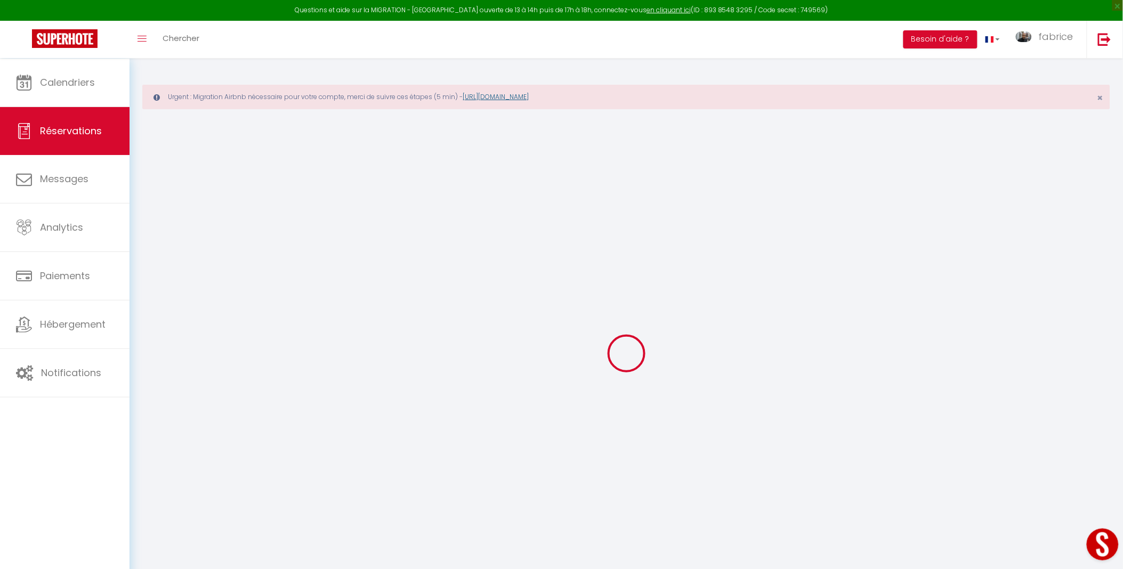
select select
checkbox input "false"
select select
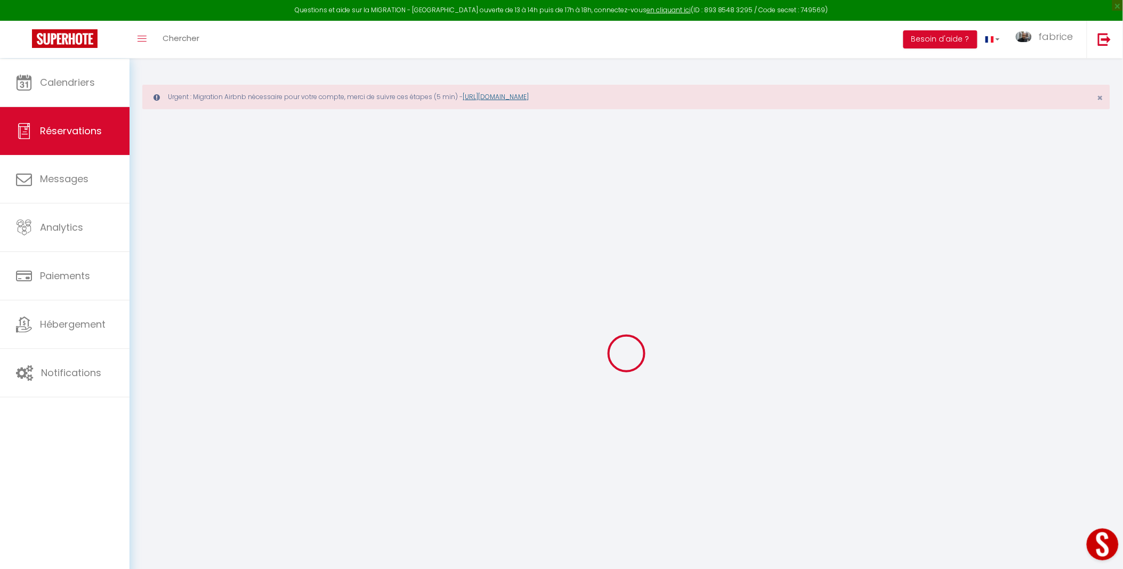
select select
checkbox input "false"
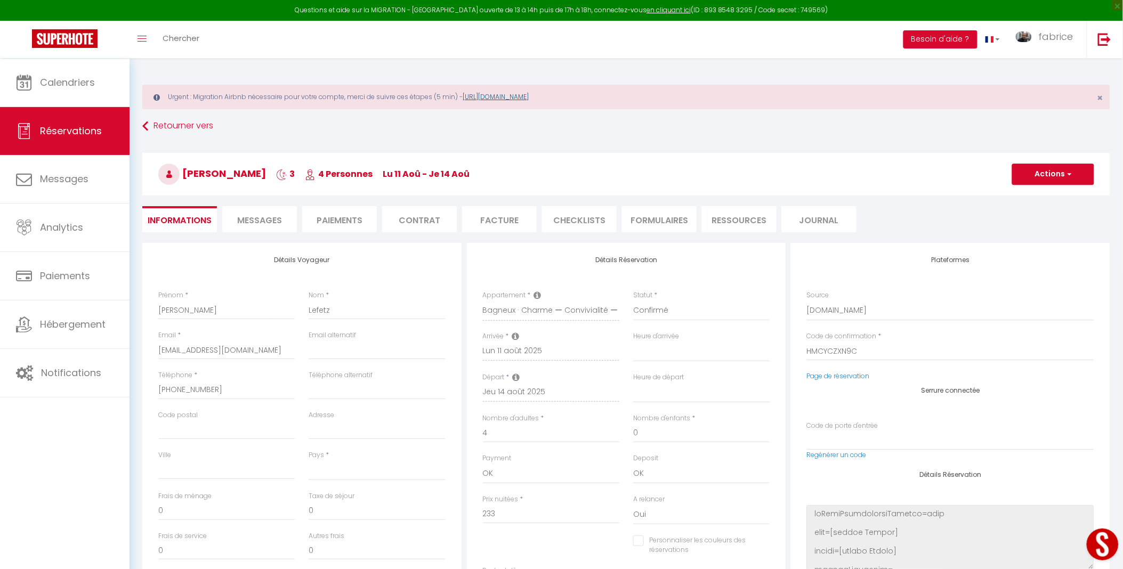
select select
type input "50"
type input "26.51"
select select
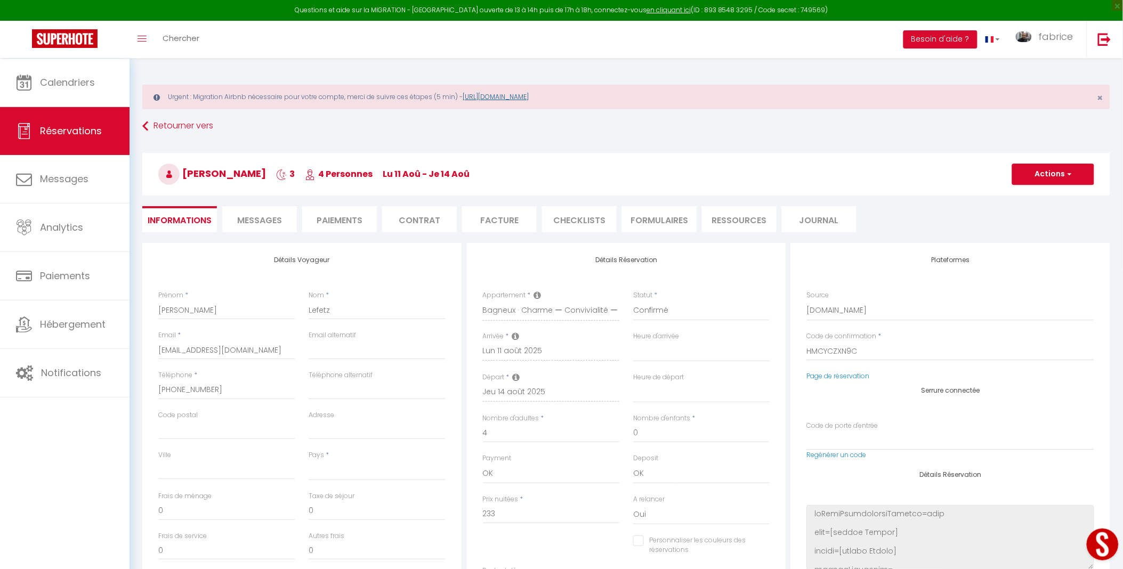
checkbox input "false"
select select
checkbox input "false"
select select
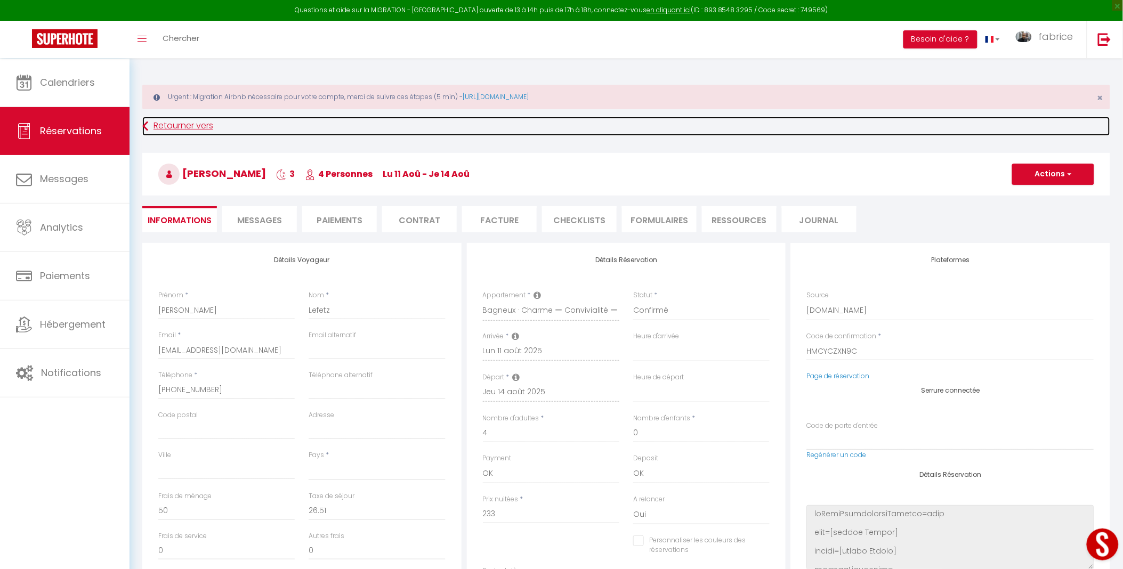
click at [190, 125] on link "Retourner vers" at bounding box center [626, 126] width 968 height 19
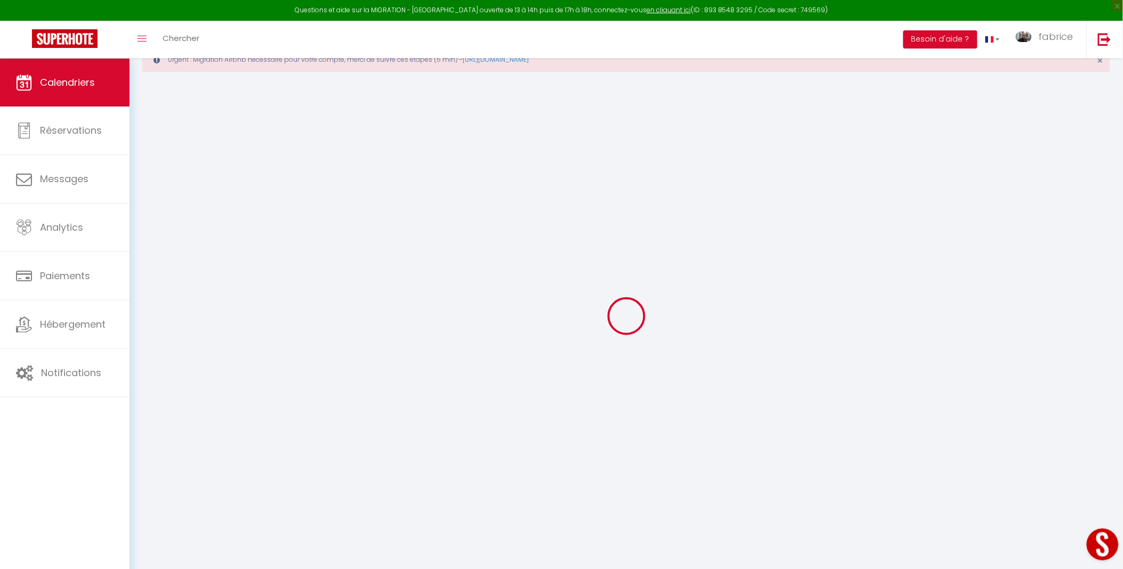
scroll to position [59, 0]
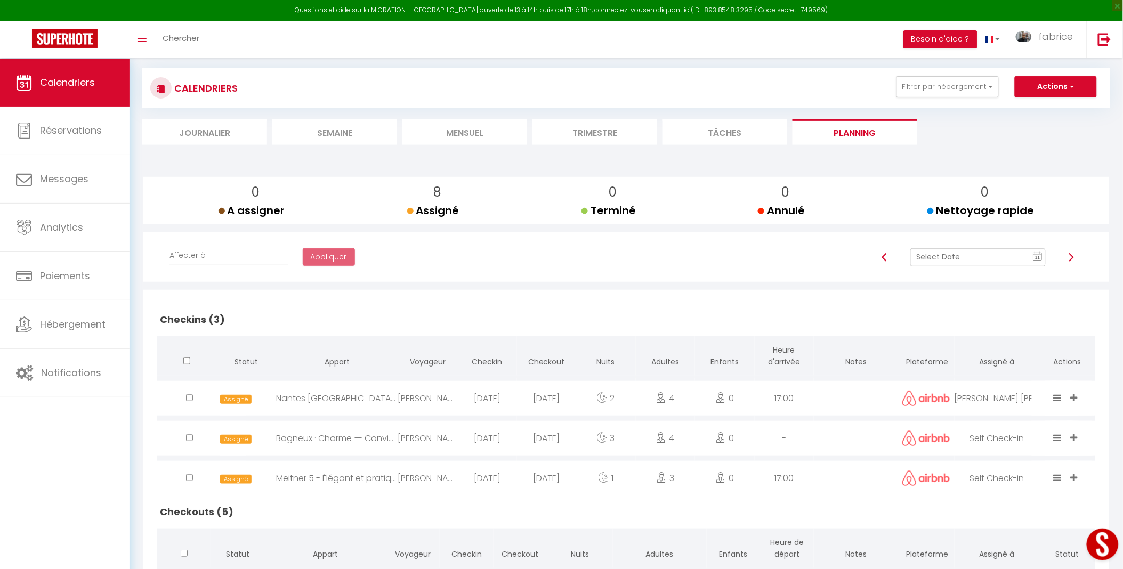
click at [337, 481] on div "Meitner 5 - Élégant et pratique : votre séjour parfait" at bounding box center [337, 478] width 122 height 35
select select "1"
select select "0"
select select "1"
select select
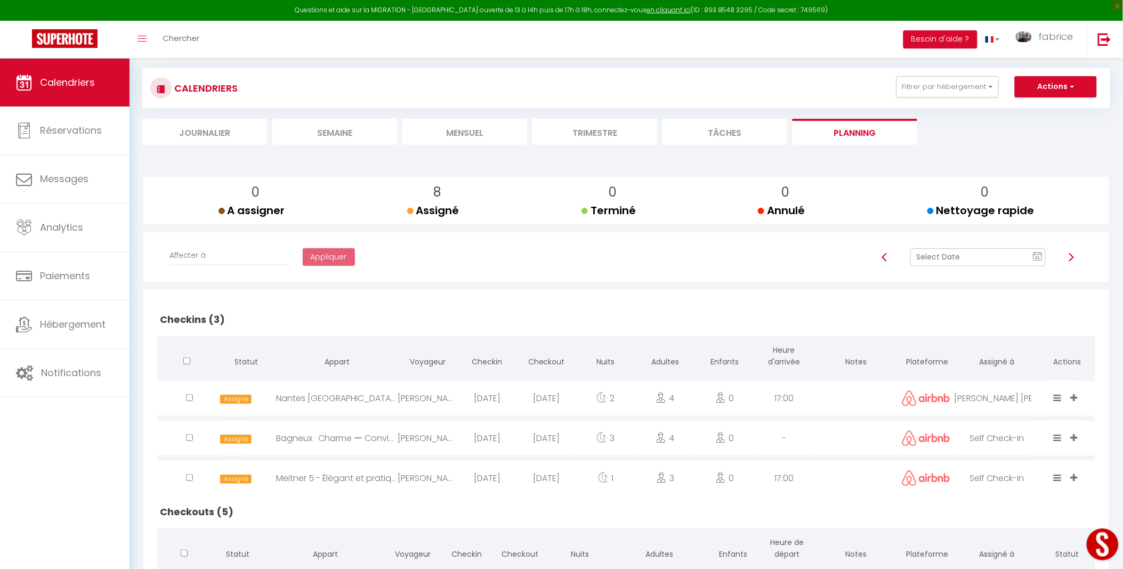
select select
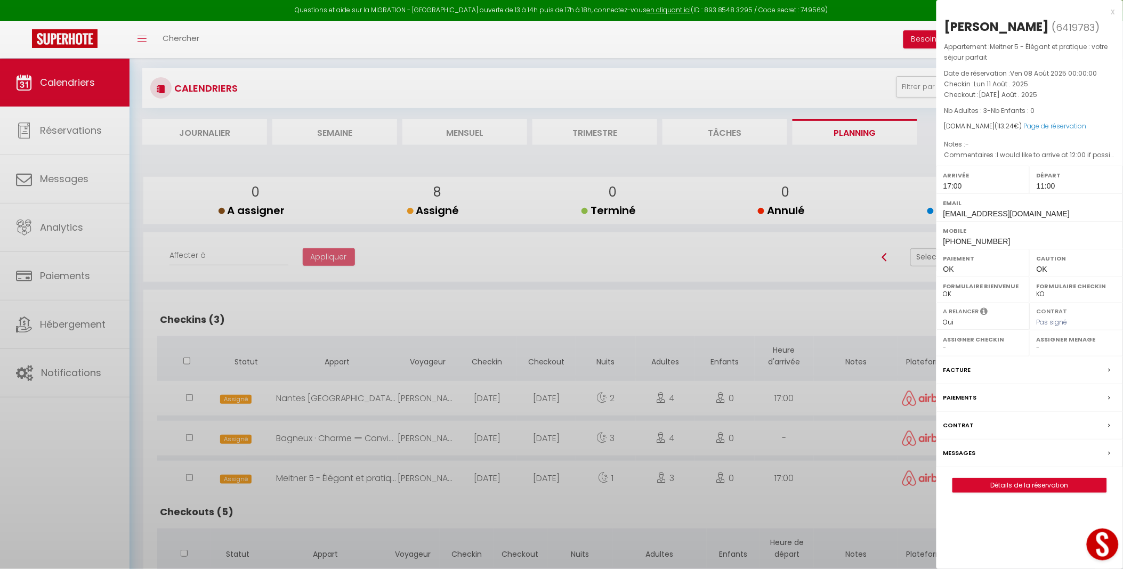
select select "10626"
select select "6234"
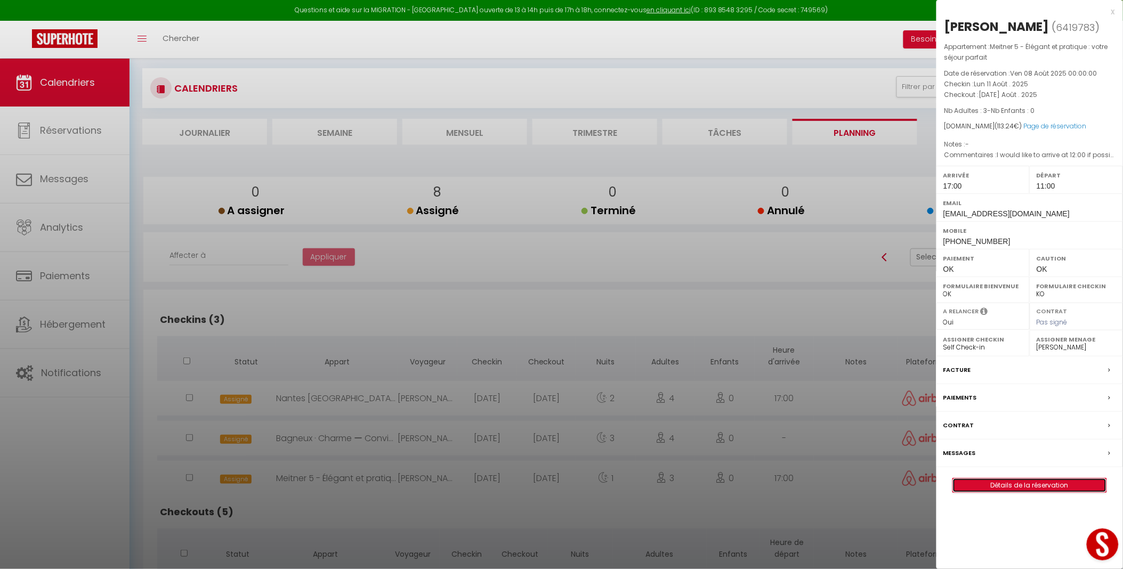
click at [1004, 492] on link "Détails de la réservation" at bounding box center [1029, 486] width 153 height 14
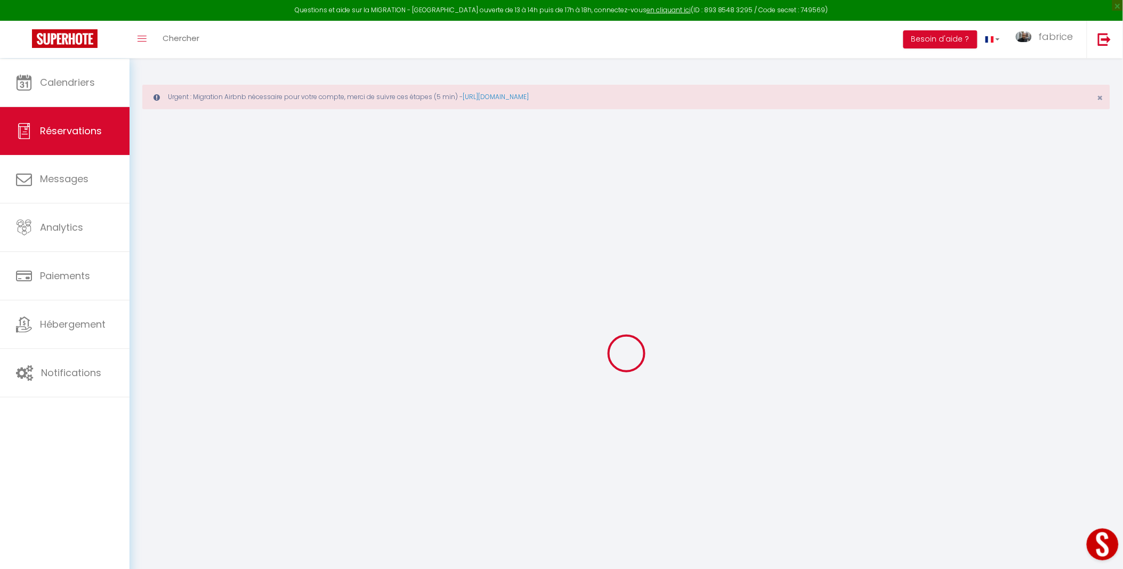
type input "Amira"
type input "Chalbi"
type input "[EMAIL_ADDRESS][DOMAIN_NAME]"
type input "[PHONE_NUMBER]"
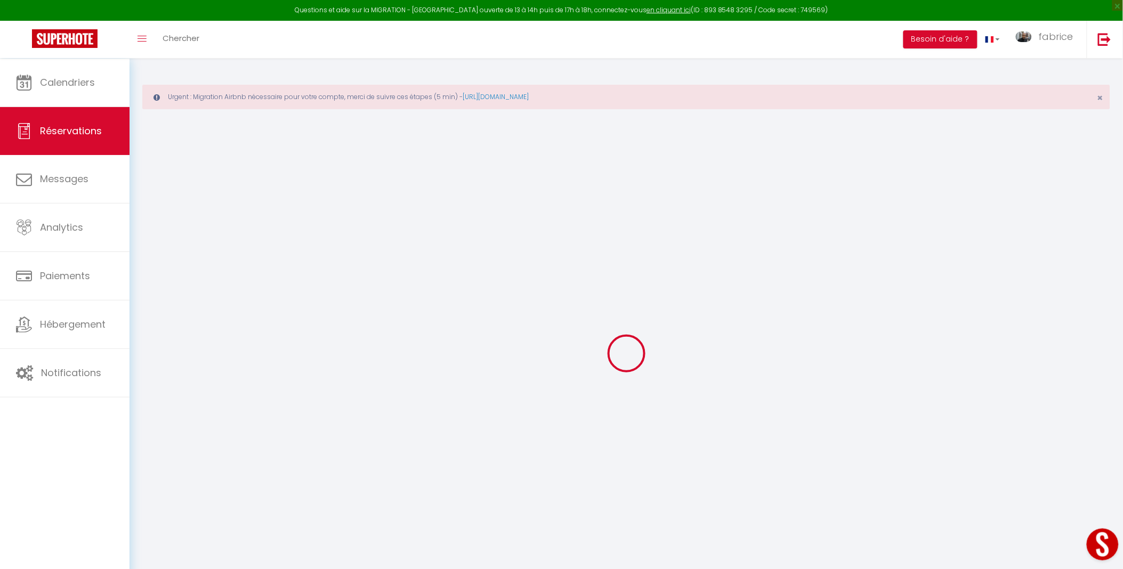
type input "[PHONE_NUMBER]"
select select
type input "3.71"
select select "35178"
select select "1"
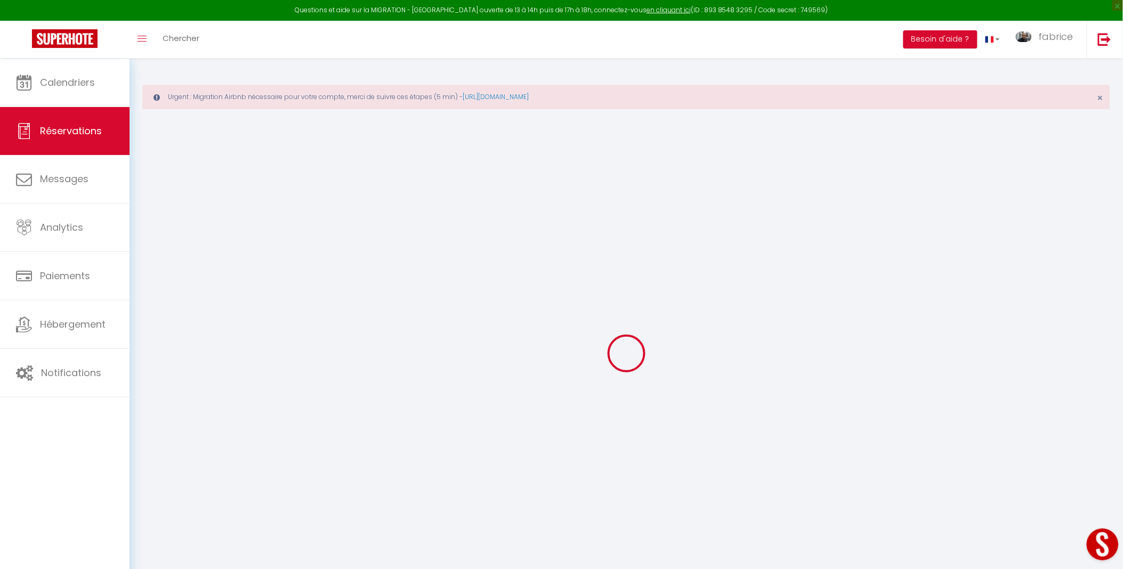
select select
type input "3"
select select "12"
select select
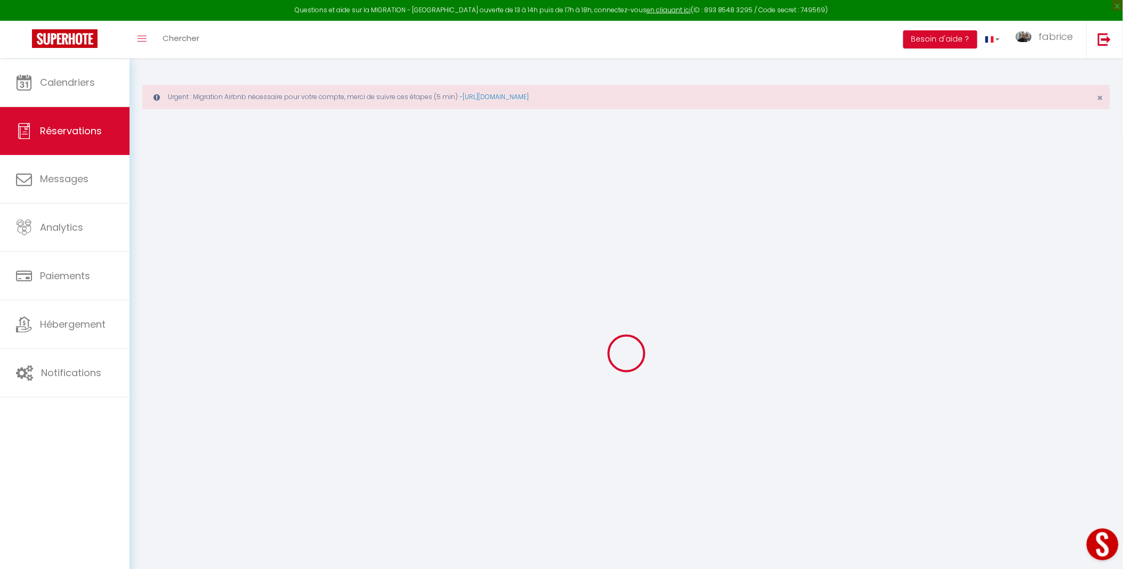
type input "63"
checkbox input "false"
type input "0"
select select "1"
type input "30"
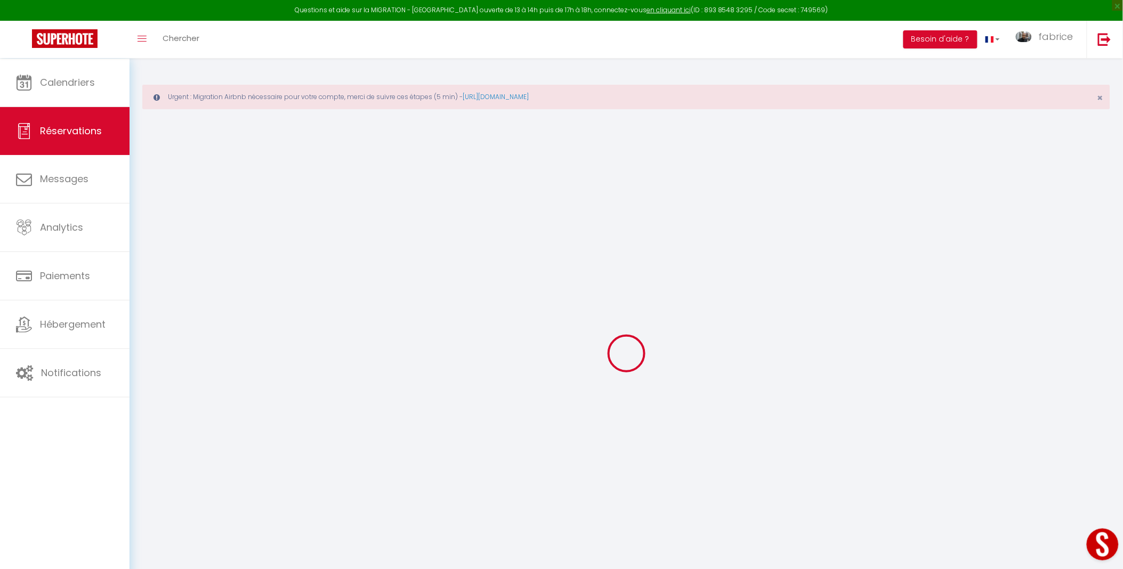
type input "0"
select select
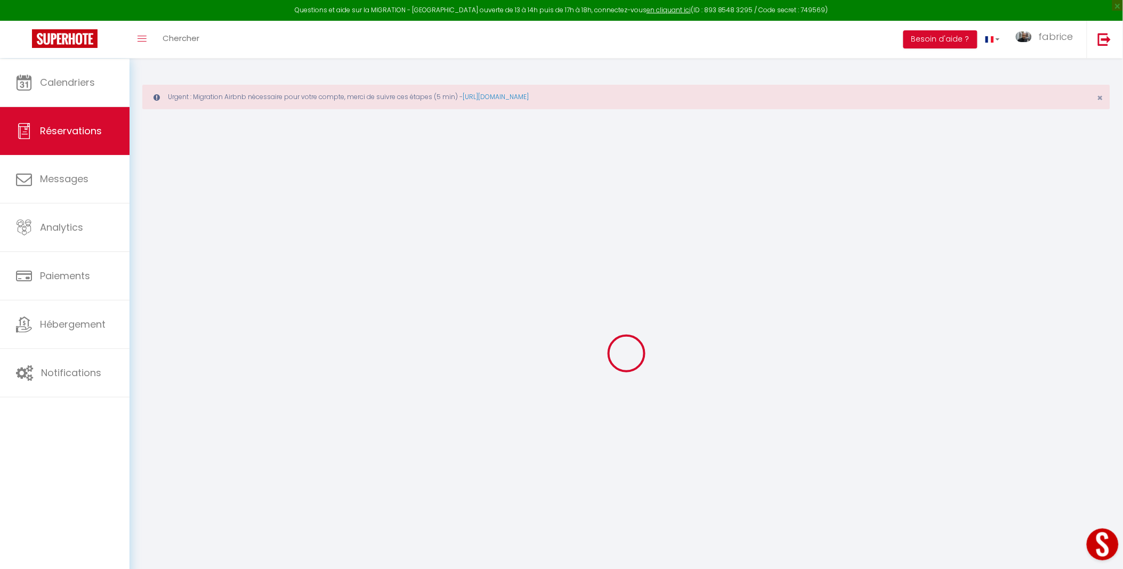
select select "15"
checkbox input "false"
select select
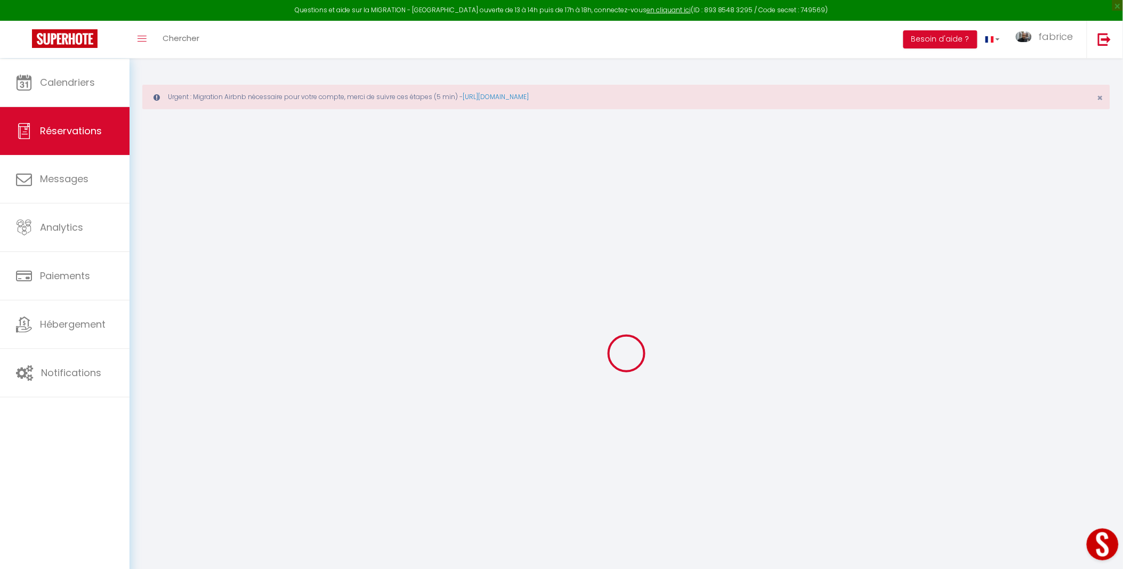
checkbox input "false"
select select
checkbox input "false"
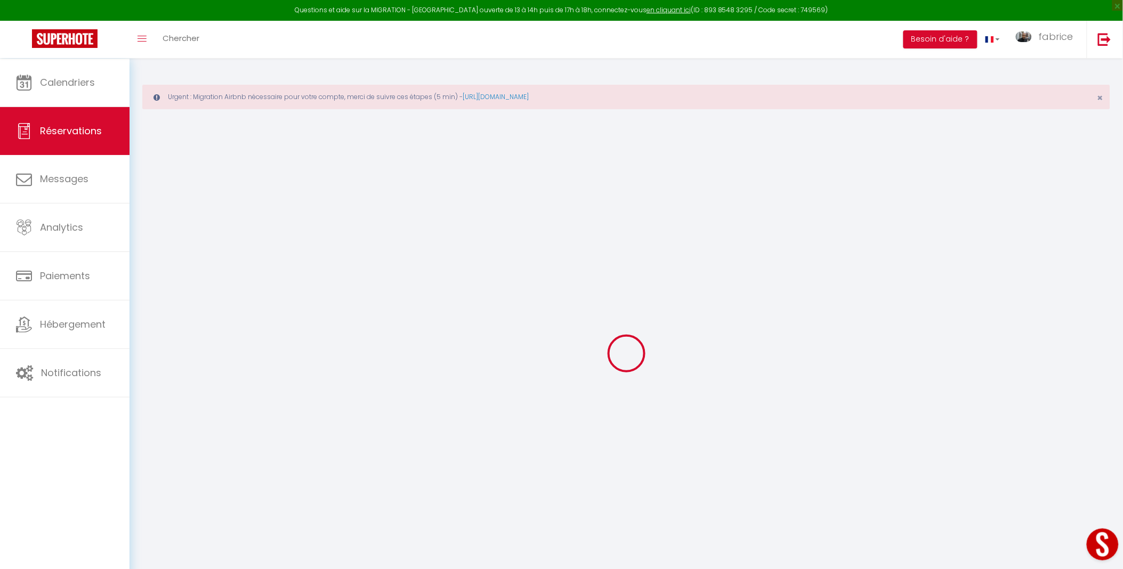
select select
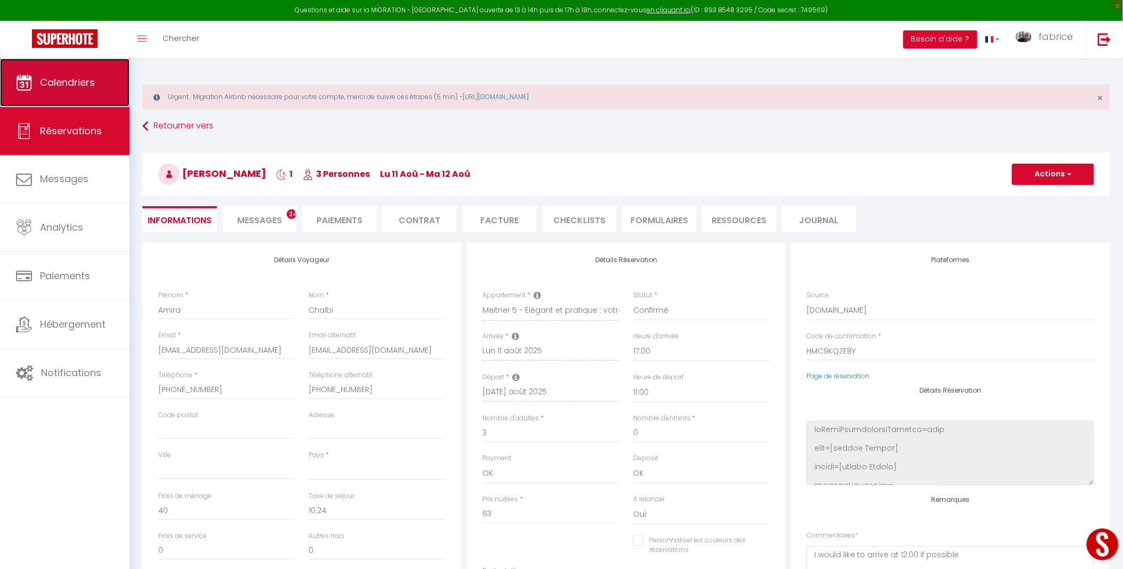
click at [84, 72] on link "Calendriers" at bounding box center [65, 83] width 130 height 48
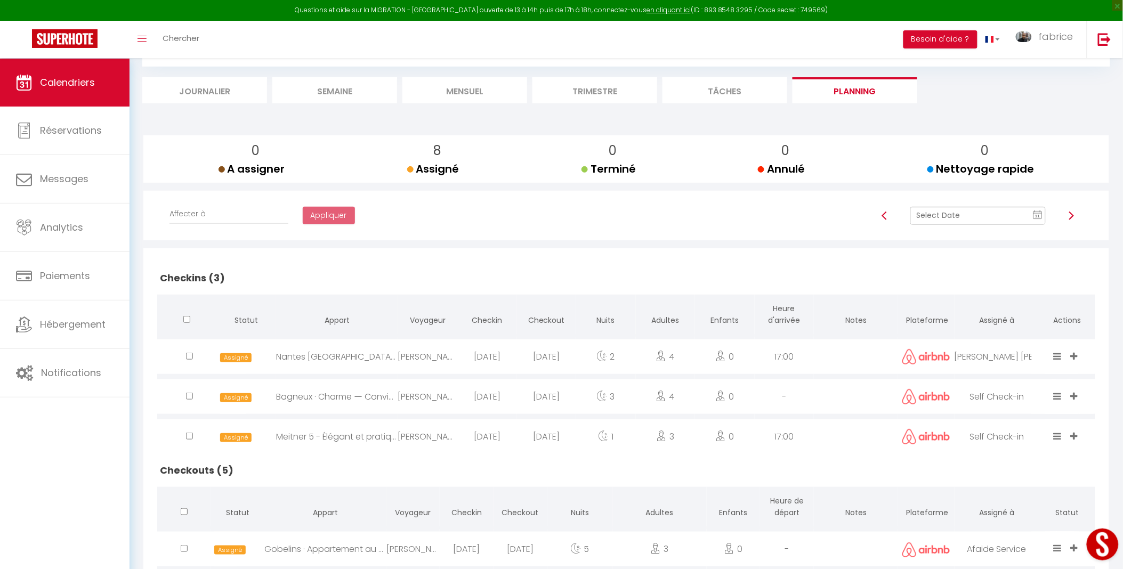
scroll to position [291, 0]
